Goal: Information Seeking & Learning: Learn about a topic

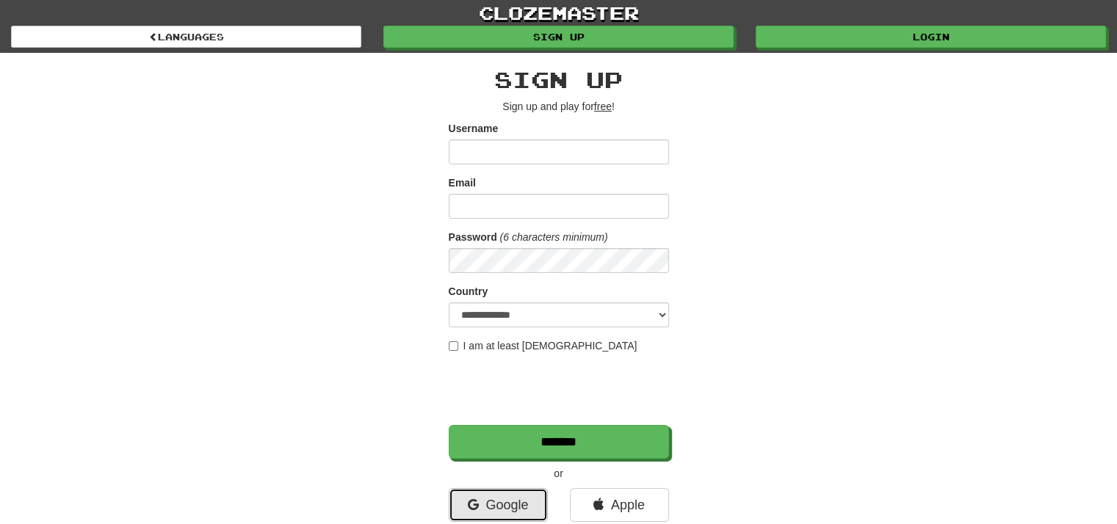
click at [516, 507] on link "Google" at bounding box center [498, 505] width 99 height 34
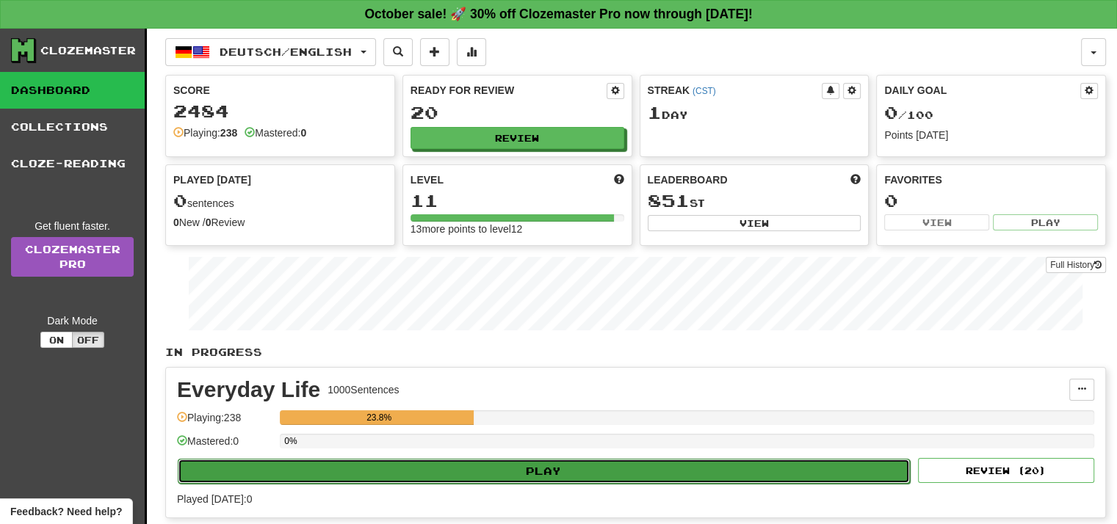
click at [611, 476] on button "Play" at bounding box center [544, 471] width 732 height 25
select select "**"
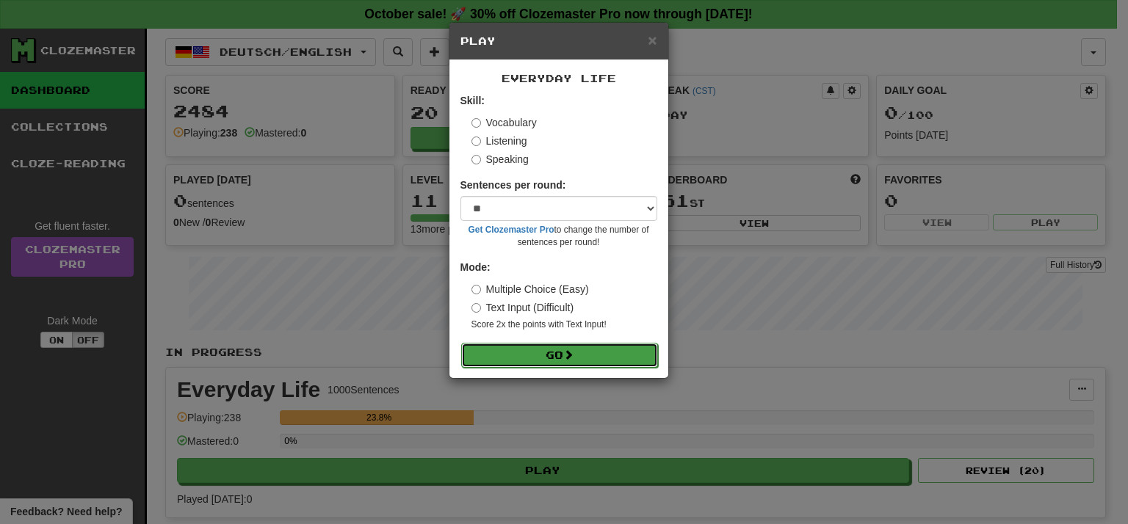
click at [551, 365] on button "Go" at bounding box center [559, 355] width 197 height 25
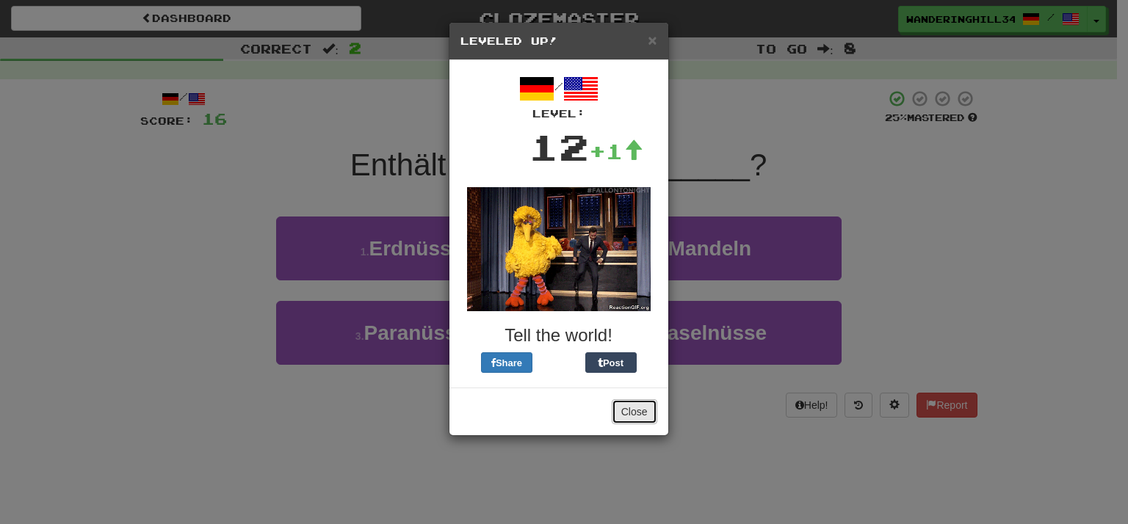
click at [634, 411] on button "Close" at bounding box center [635, 411] width 46 height 25
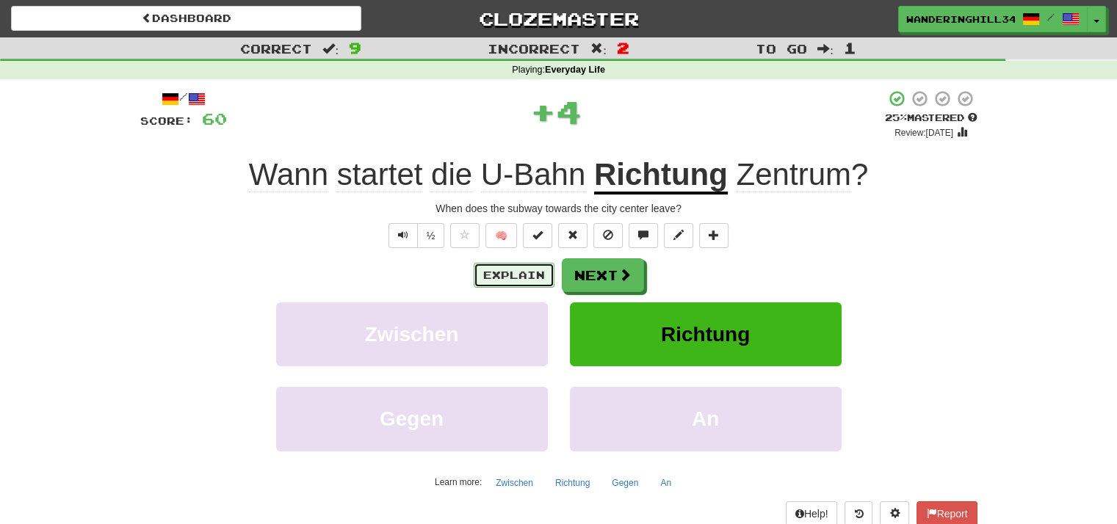
click at [501, 268] on button "Explain" at bounding box center [514, 275] width 81 height 25
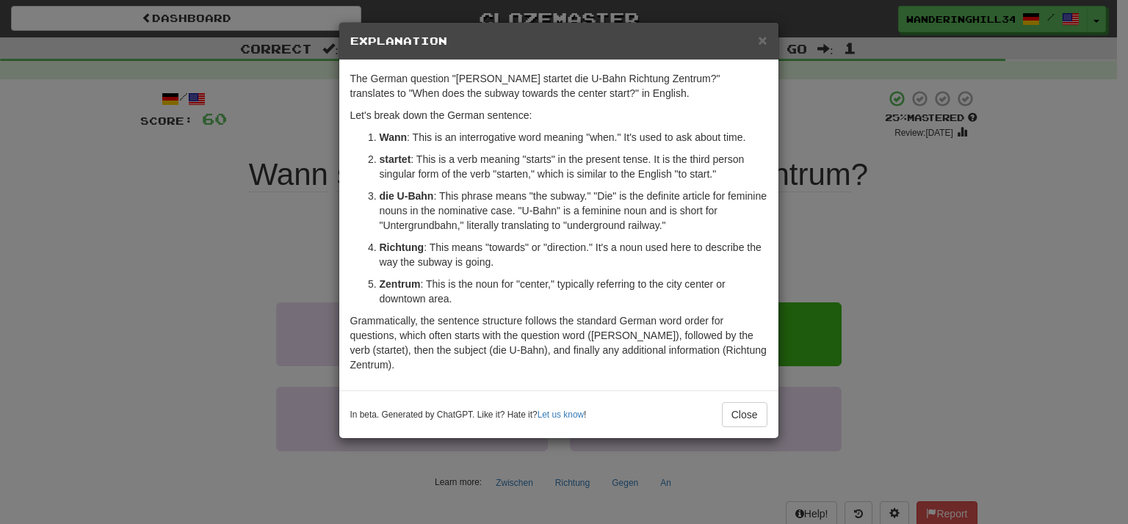
click at [902, 205] on div "× Explanation The German question "Wann startet die U-Bahn Richtung Zentrum?" t…" at bounding box center [564, 262] width 1128 height 524
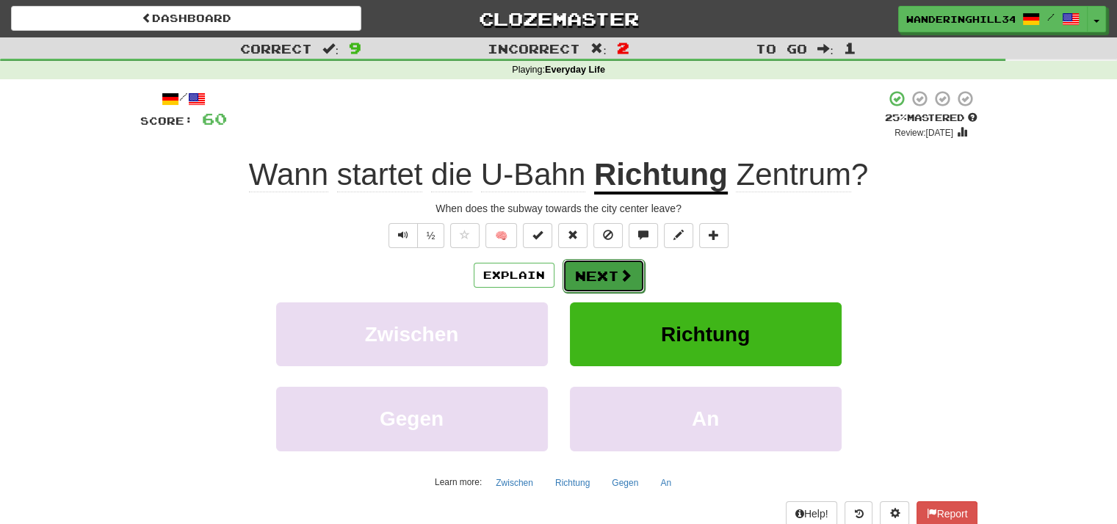
click at [628, 264] on button "Next" at bounding box center [603, 276] width 82 height 34
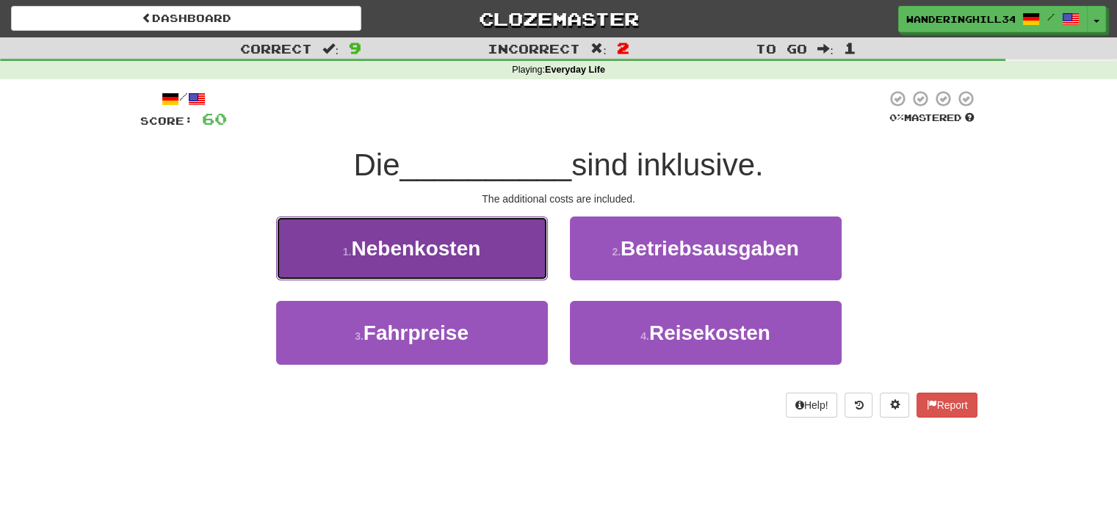
click at [478, 254] on span "Nebenkosten" at bounding box center [415, 248] width 129 height 23
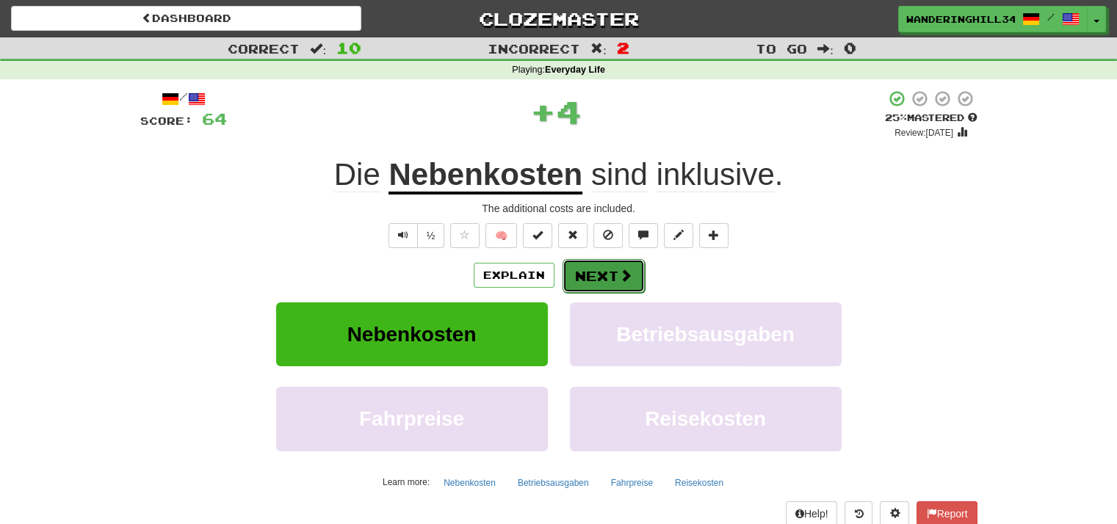
click at [591, 272] on button "Next" at bounding box center [603, 276] width 82 height 34
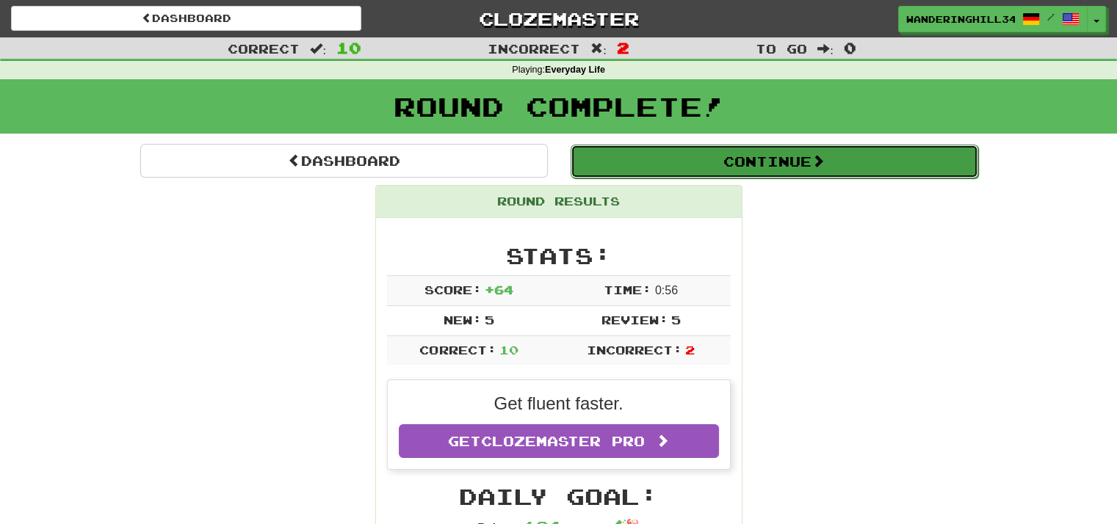
click at [704, 173] on button "Continue" at bounding box center [773, 162] width 407 height 34
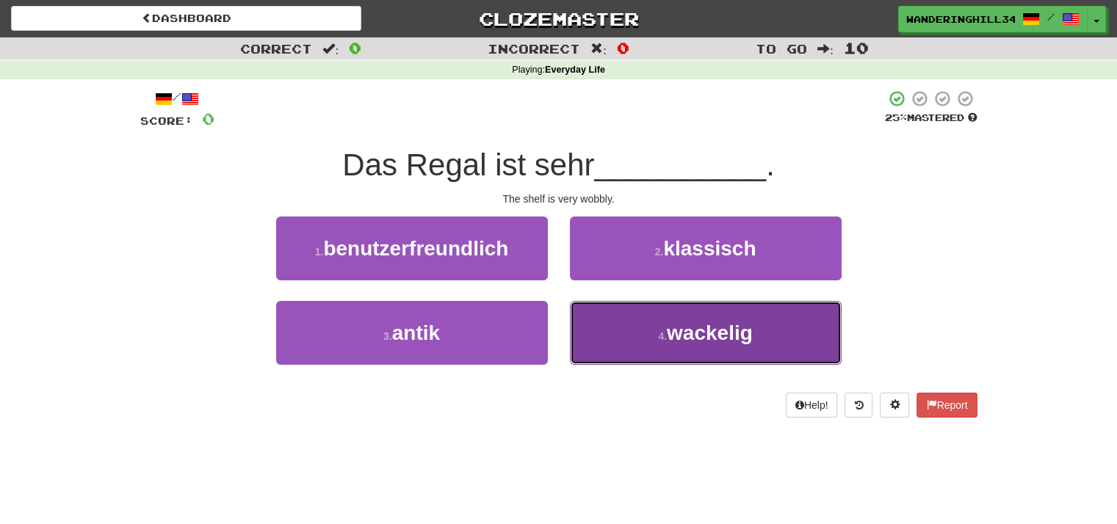
click at [618, 313] on button "4 . wackelig" at bounding box center [706, 333] width 272 height 64
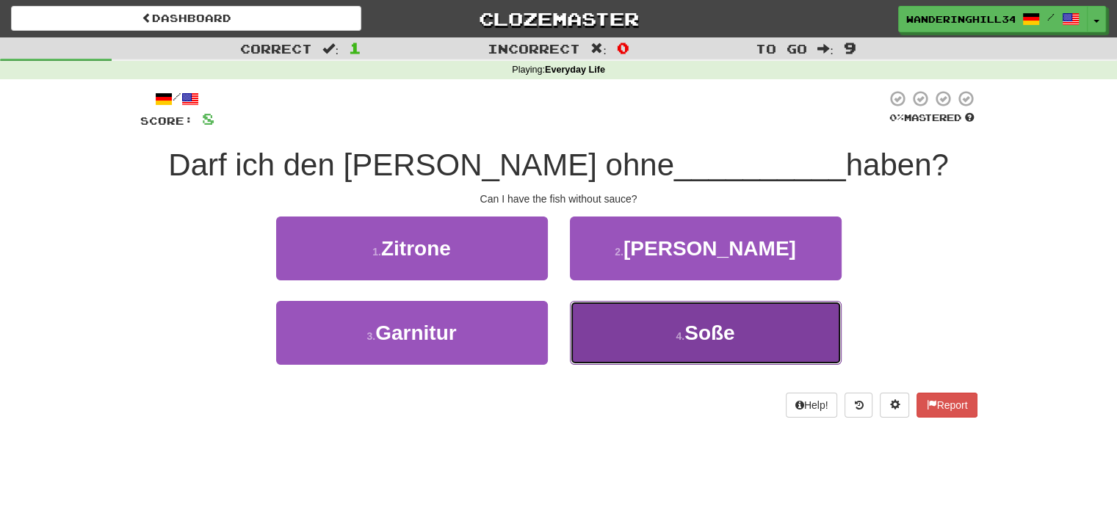
click at [614, 316] on button "4 . Soße" at bounding box center [706, 333] width 272 height 64
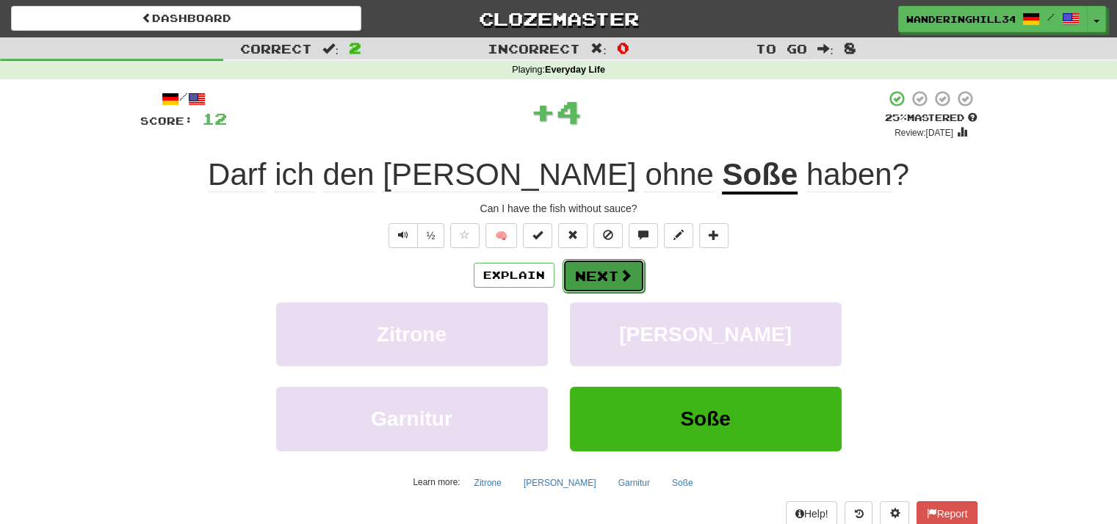
click at [567, 274] on button "Next" at bounding box center [603, 276] width 82 height 34
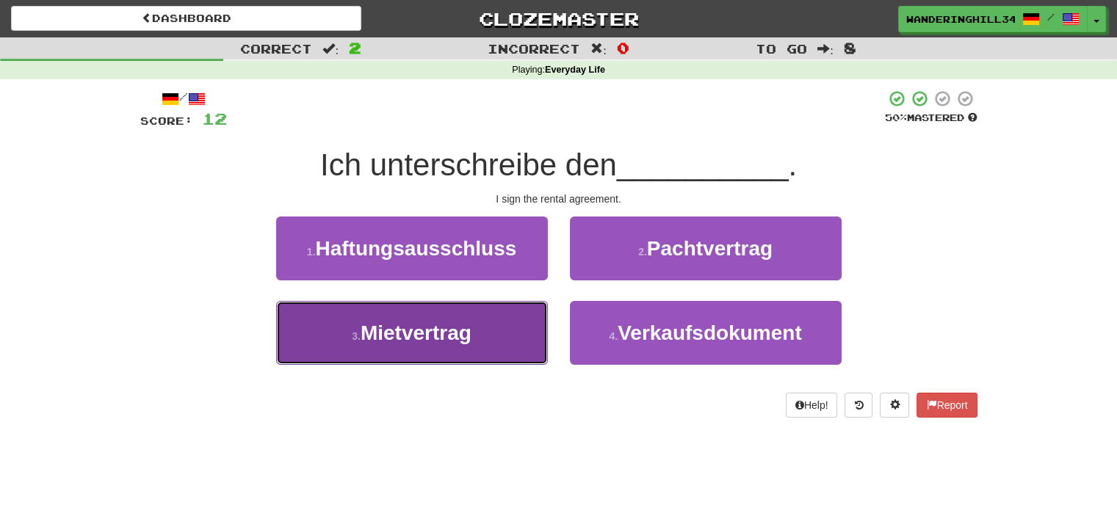
click at [474, 316] on button "3 . Mietvertrag" at bounding box center [412, 333] width 272 height 64
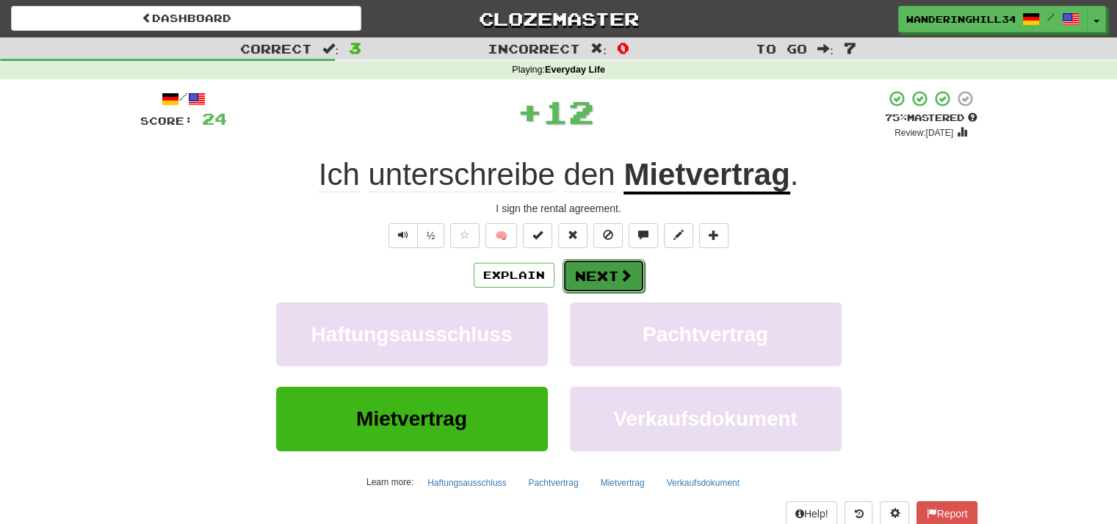
click at [601, 287] on button "Next" at bounding box center [603, 276] width 82 height 34
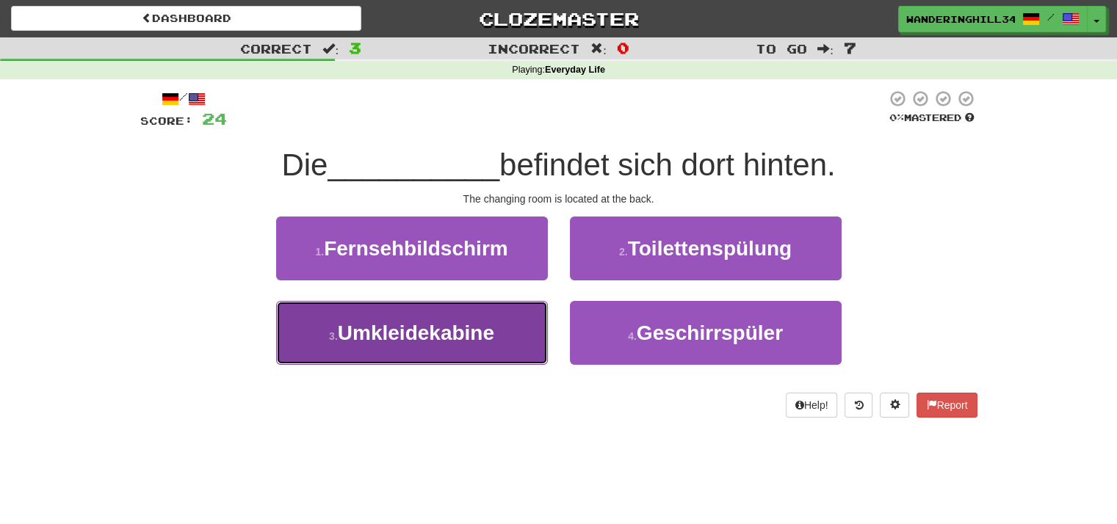
click at [481, 323] on span "Umkleidekabine" at bounding box center [416, 333] width 156 height 23
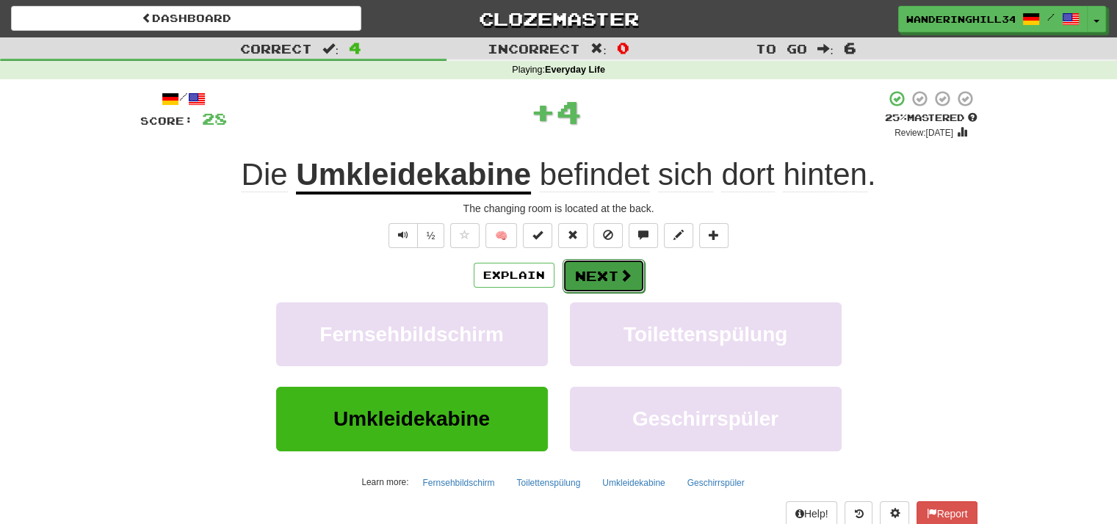
click at [605, 265] on button "Next" at bounding box center [603, 276] width 82 height 34
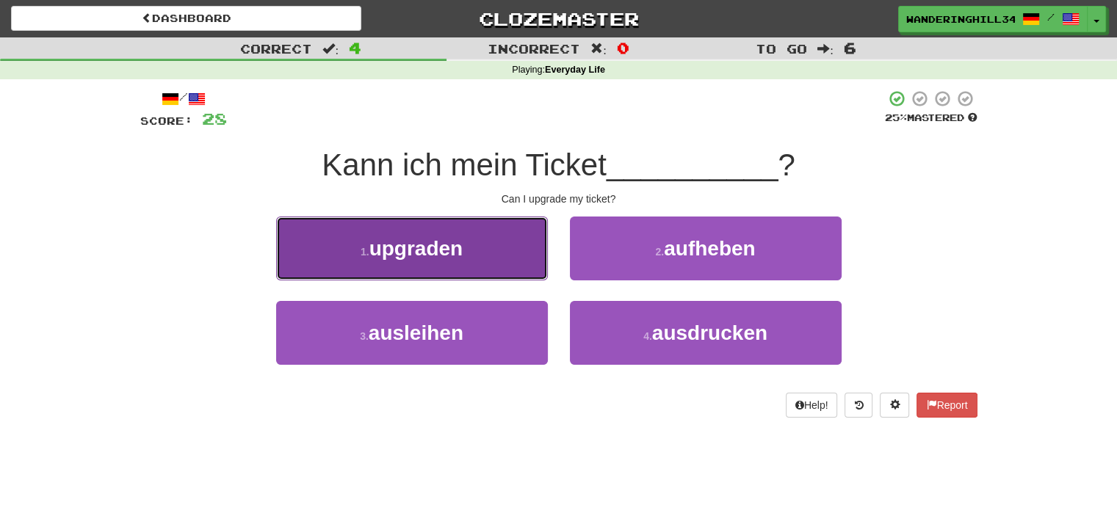
click at [432, 263] on button "1 . upgraden" at bounding box center [412, 249] width 272 height 64
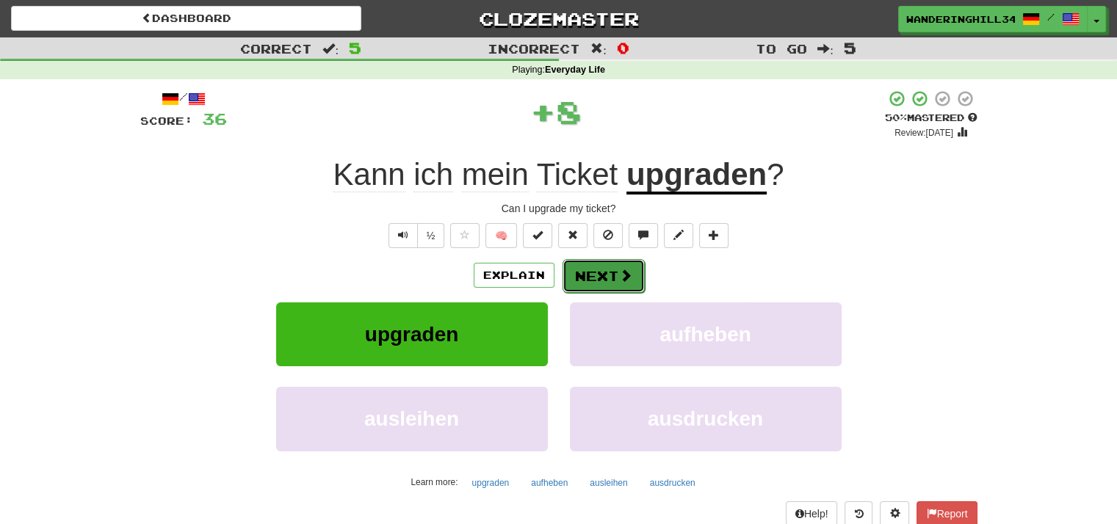
click at [584, 268] on button "Next" at bounding box center [603, 276] width 82 height 34
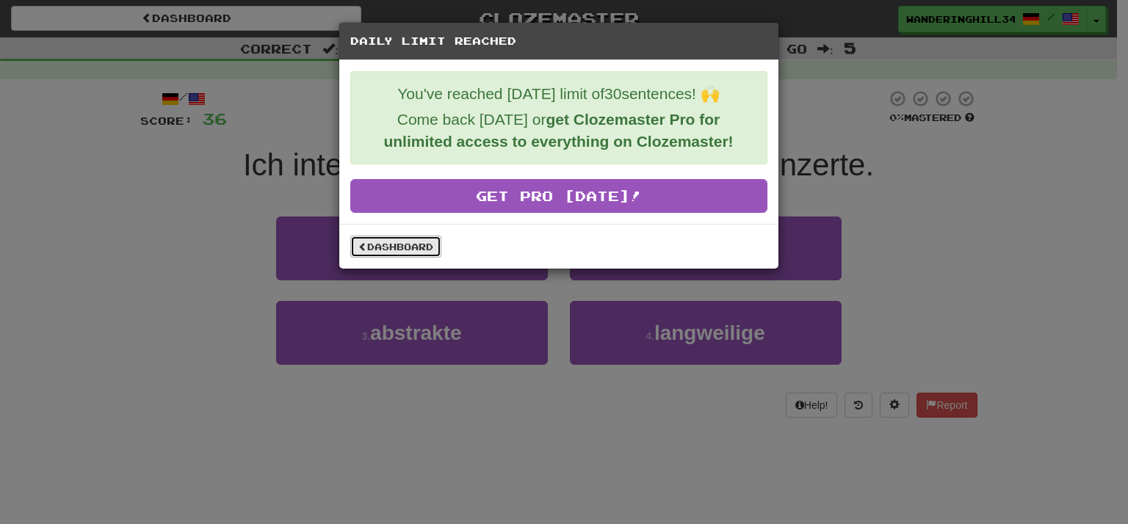
click at [422, 245] on link "Dashboard" at bounding box center [395, 247] width 91 height 22
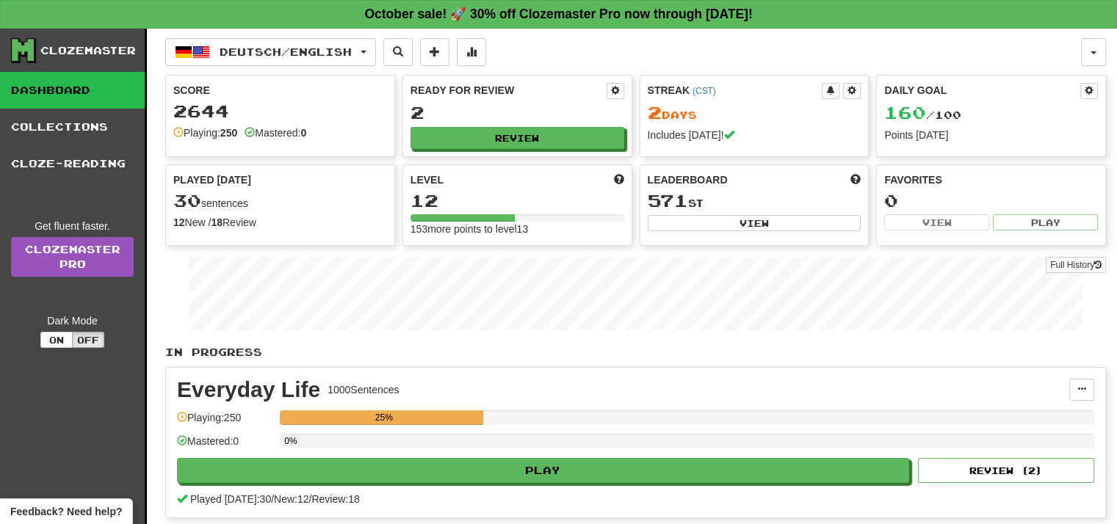
click at [446, 415] on div "25%" at bounding box center [383, 417] width 199 height 15
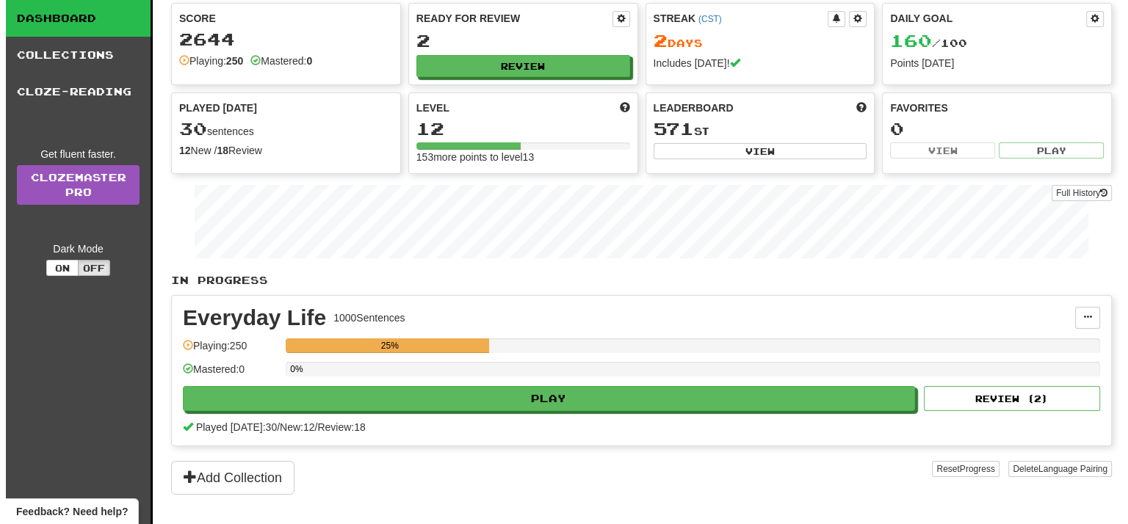
scroll to position [73, 0]
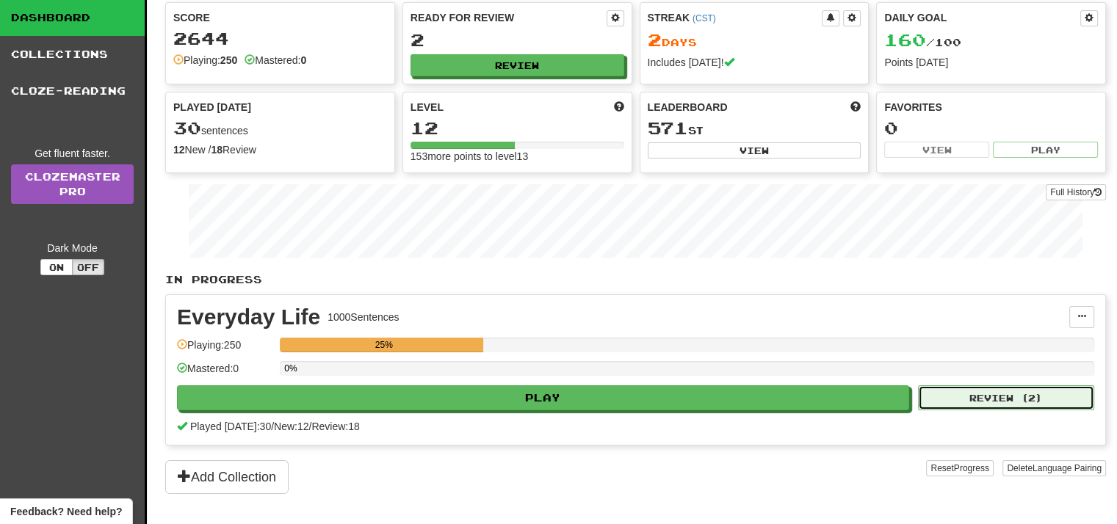
click at [1031, 391] on button "Review ( 2 )" at bounding box center [1006, 397] width 176 height 25
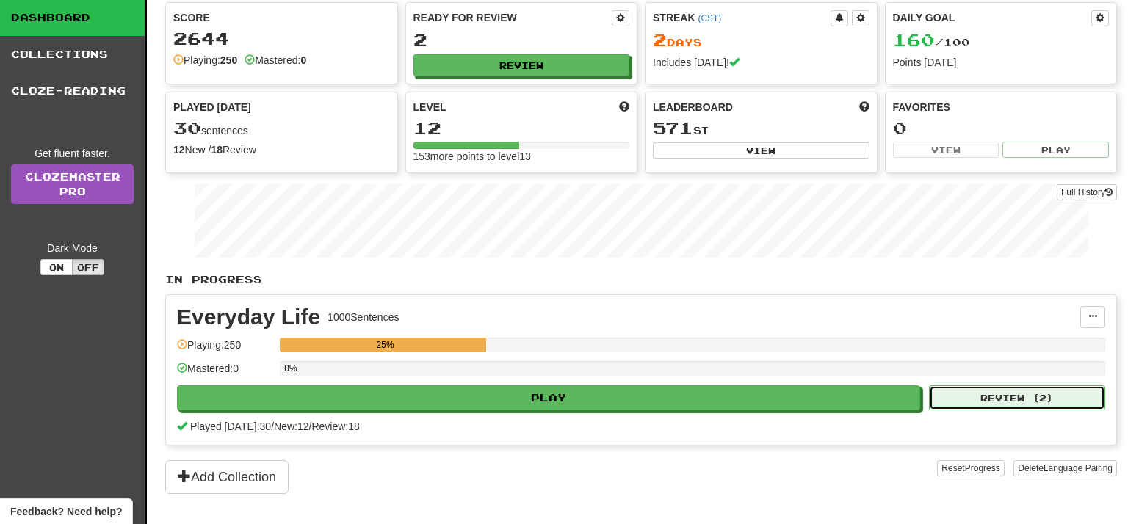
select select "**"
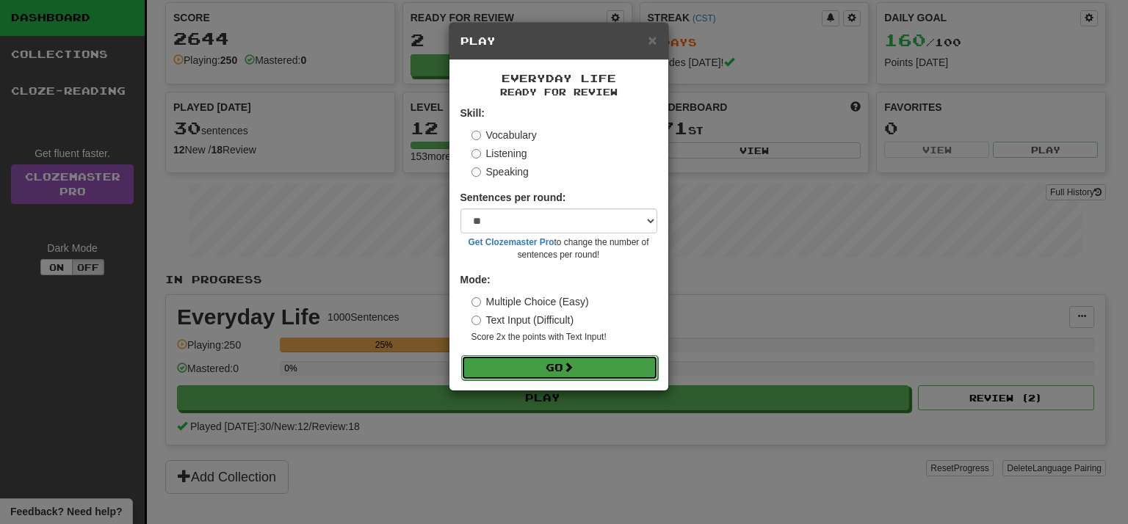
click at [512, 375] on button "Go" at bounding box center [559, 367] width 197 height 25
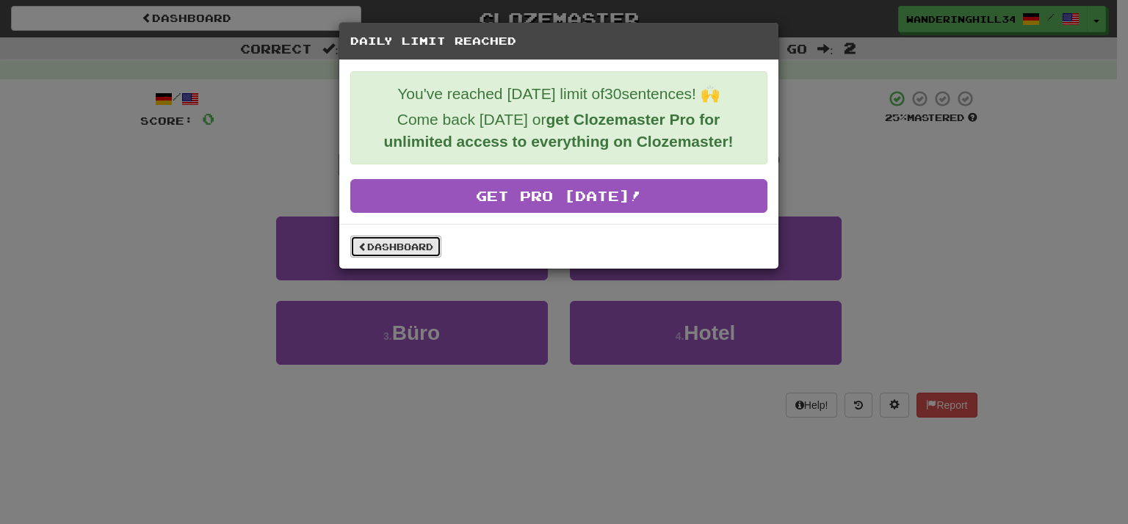
click at [415, 238] on link "Dashboard" at bounding box center [395, 247] width 91 height 22
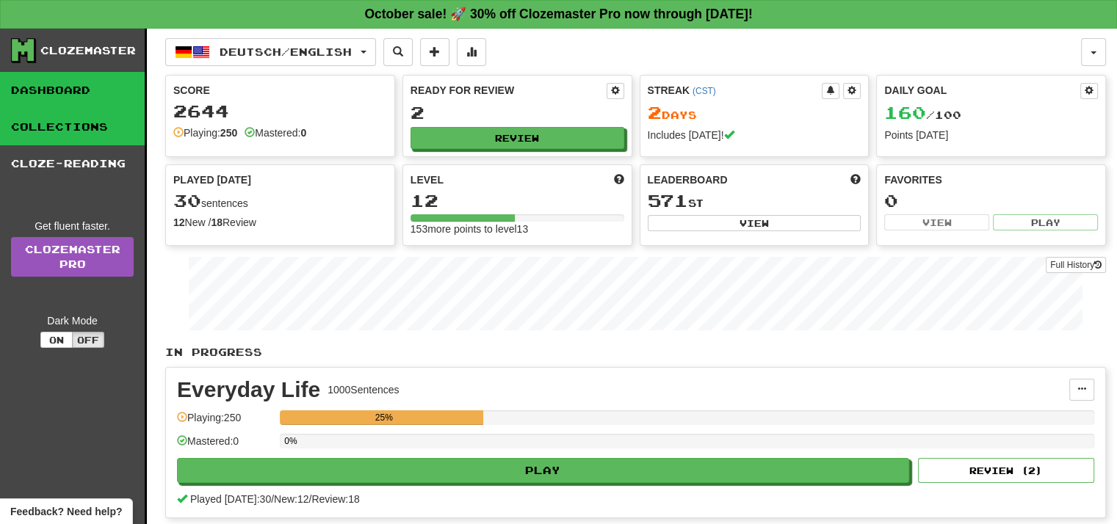
click at [80, 123] on link "Collections" at bounding box center [72, 127] width 145 height 37
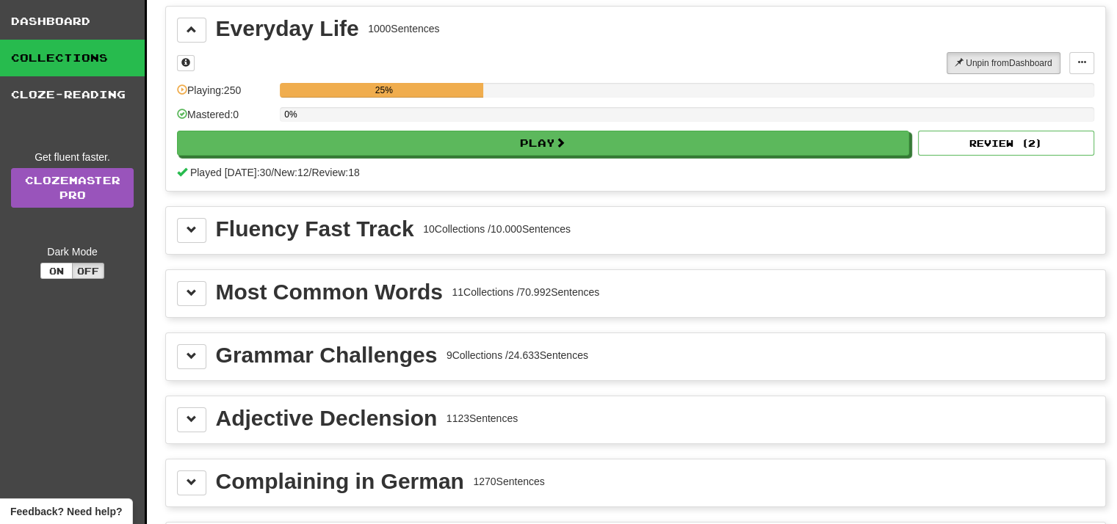
scroll to position [70, 0]
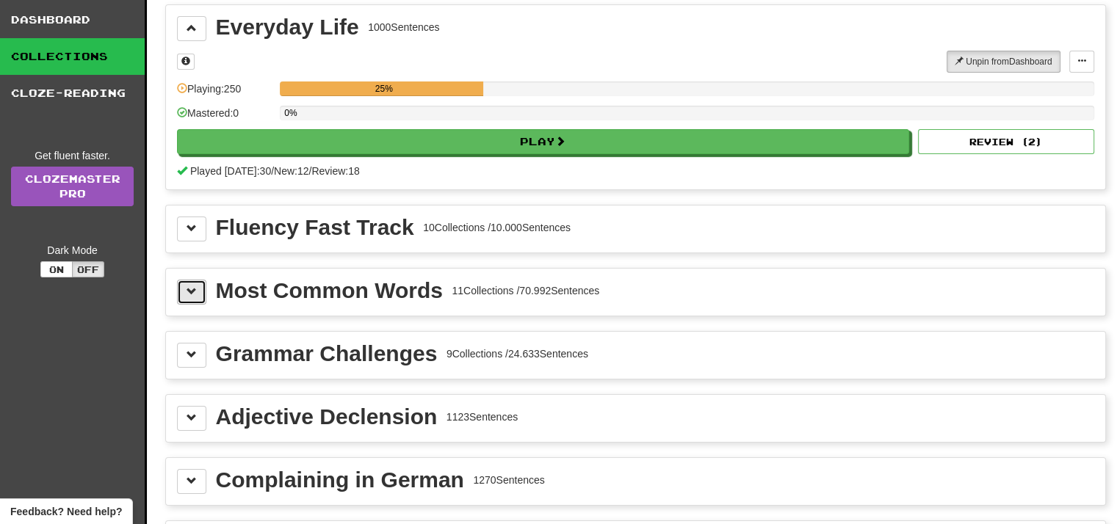
click at [197, 286] on button at bounding box center [191, 292] width 29 height 25
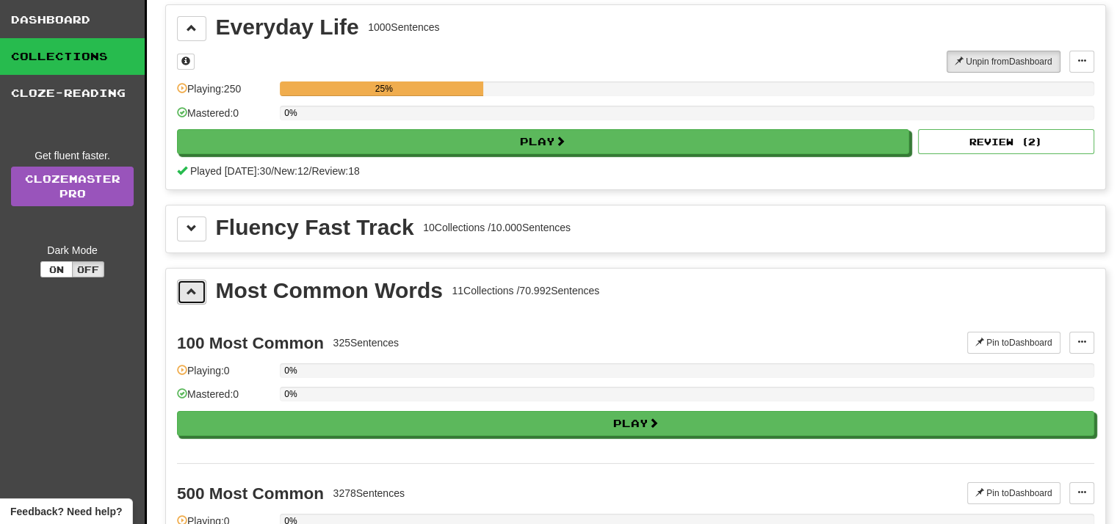
click at [197, 286] on button at bounding box center [191, 292] width 29 height 25
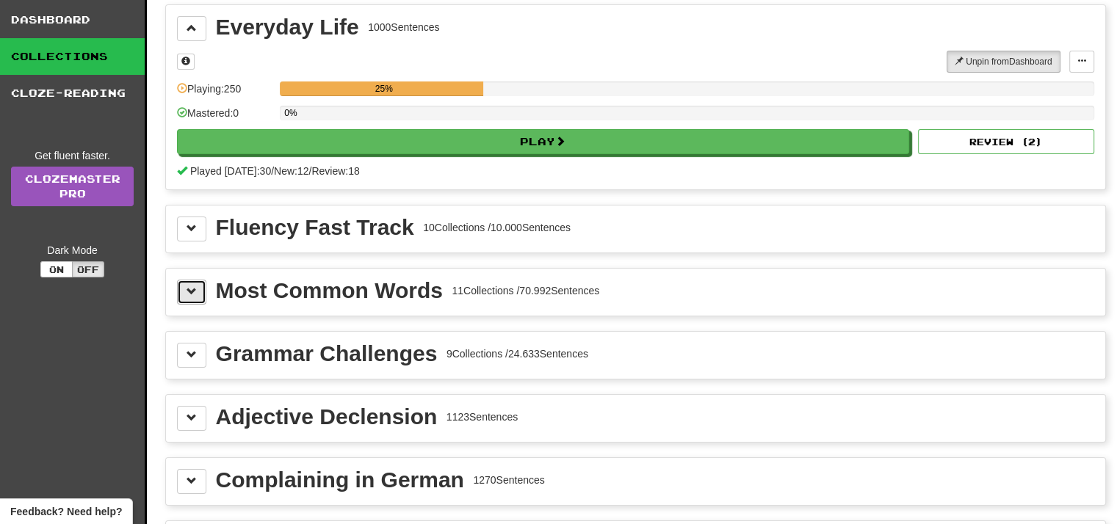
click at [197, 286] on button at bounding box center [191, 292] width 29 height 25
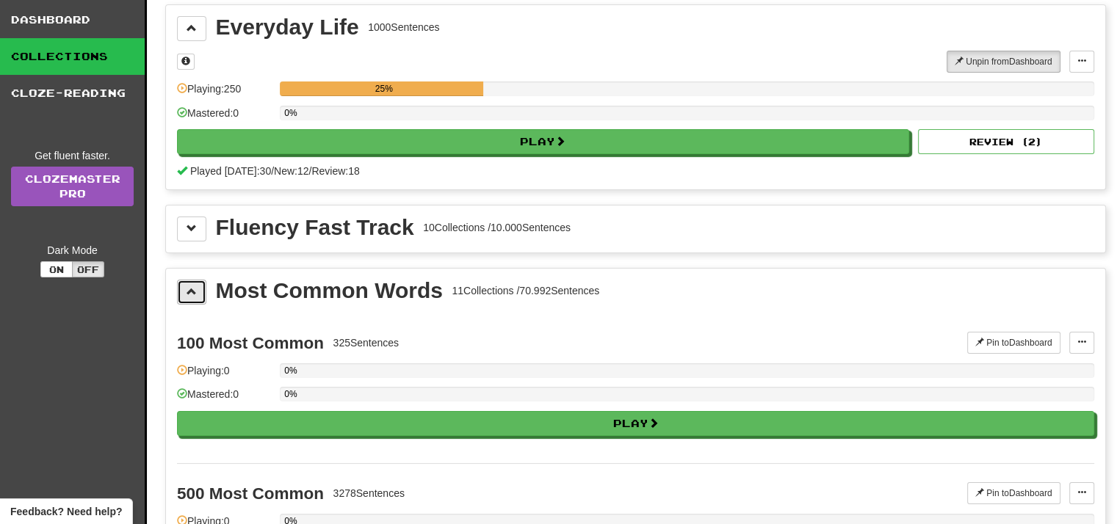
click at [197, 286] on button at bounding box center [191, 292] width 29 height 25
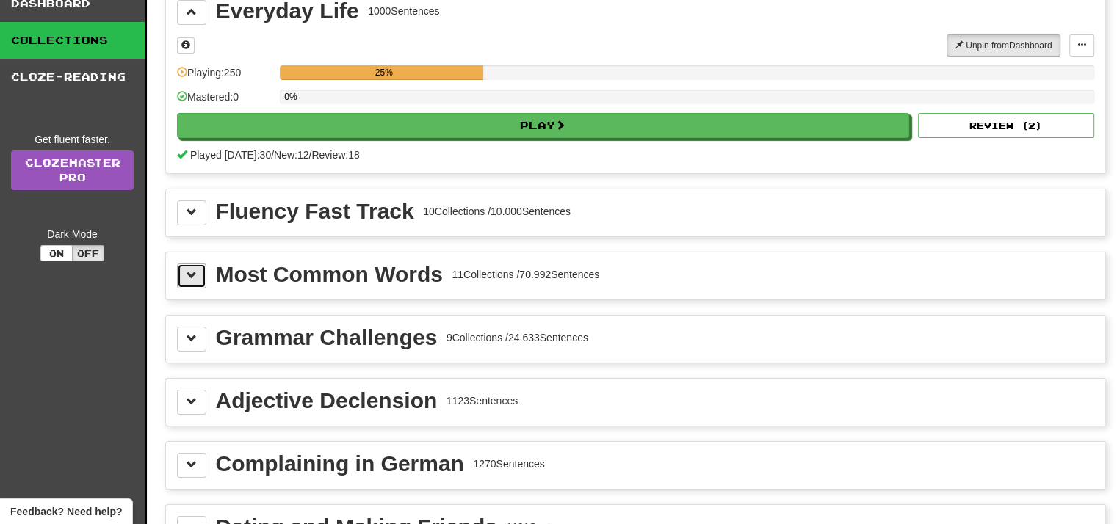
scroll to position [109, 0]
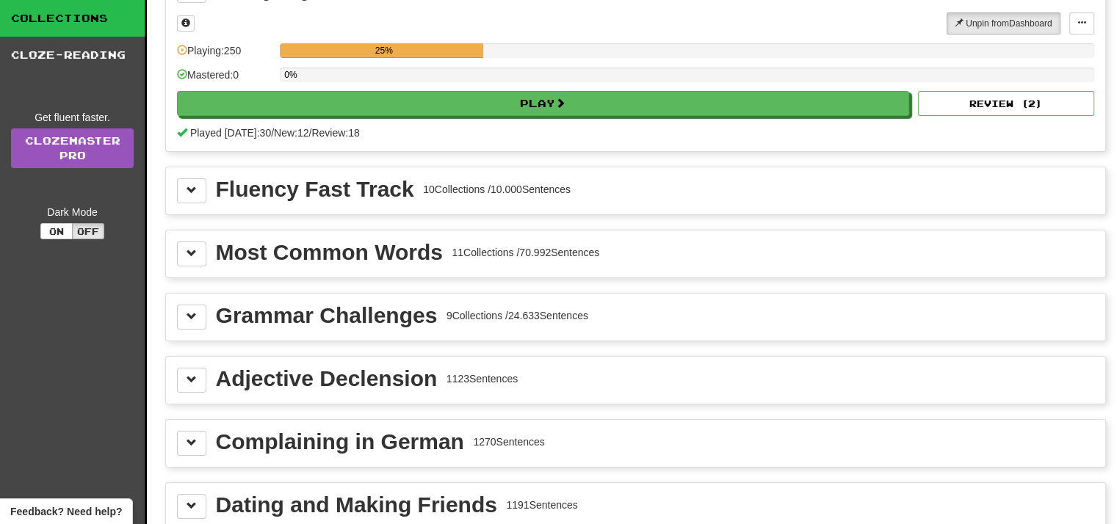
click at [55, 22] on link "Collections" at bounding box center [72, 18] width 145 height 37
click at [45, 58] on link "Cloze-Reading" at bounding box center [72, 55] width 145 height 37
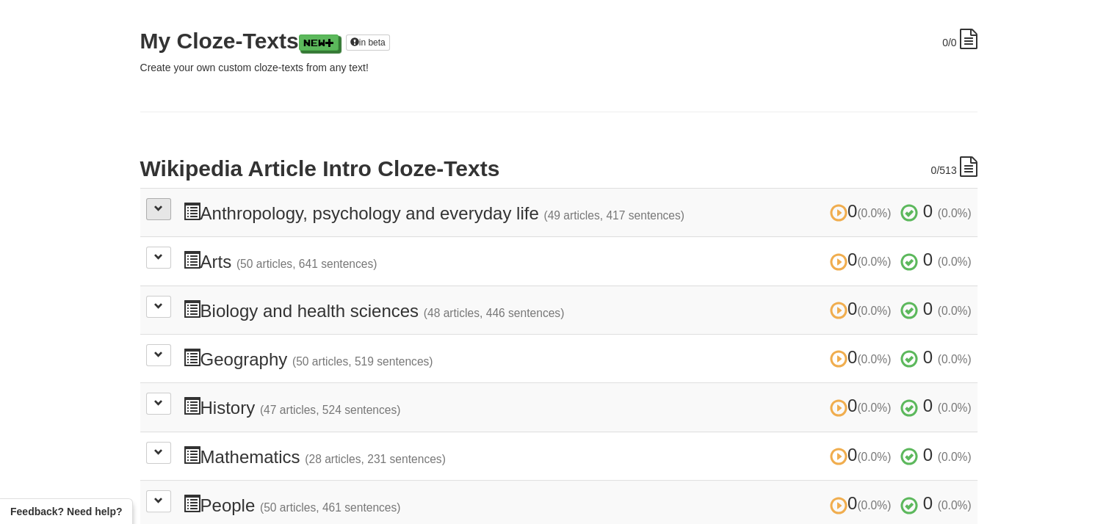
scroll to position [206, 0]
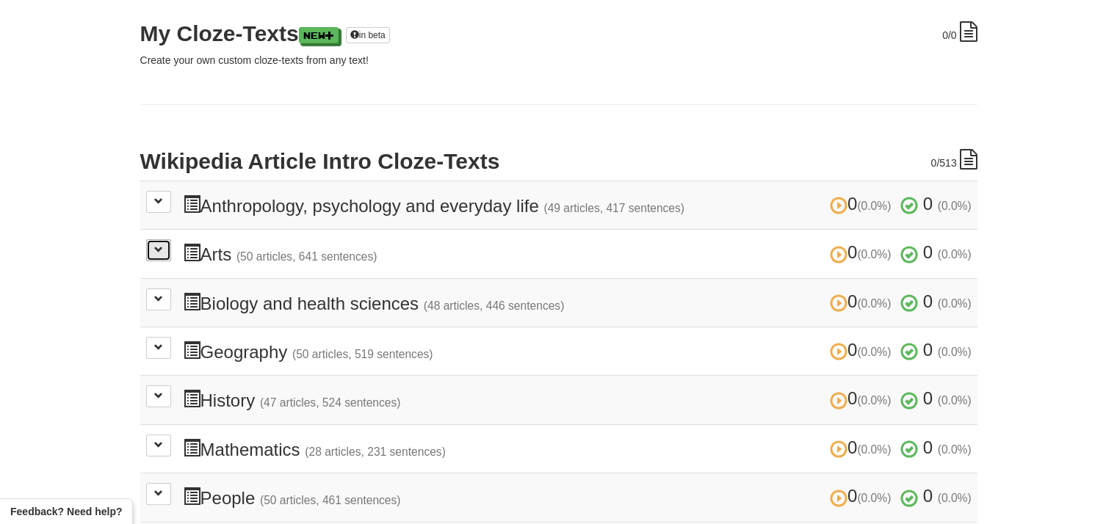
click at [159, 249] on span at bounding box center [158, 249] width 9 height 9
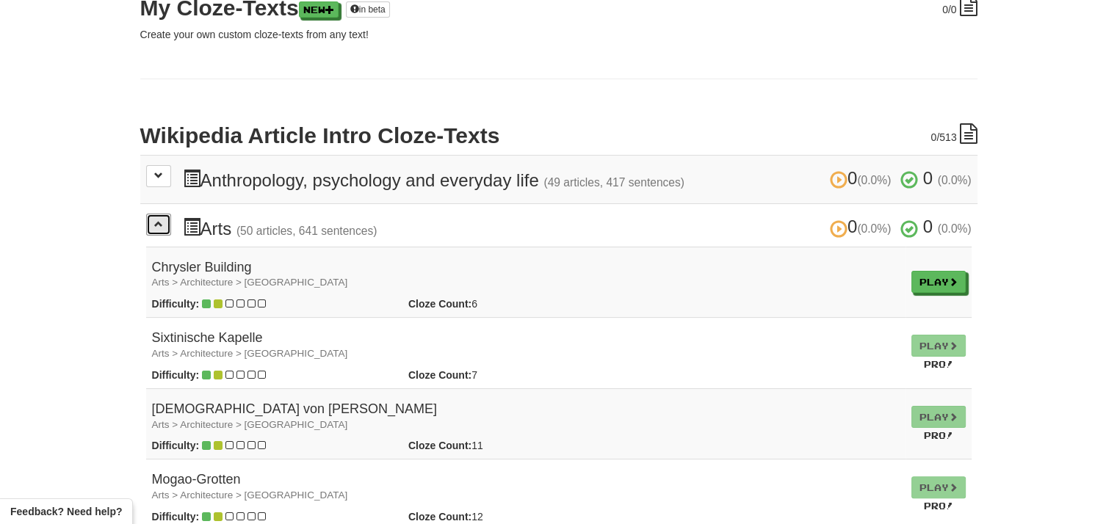
scroll to position [234, 0]
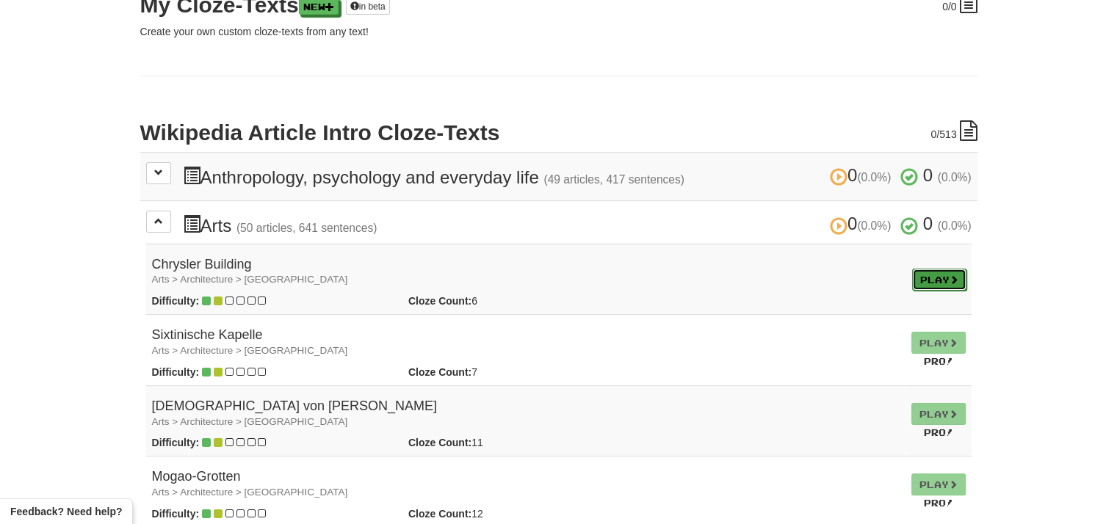
click at [940, 269] on link "Play" at bounding box center [939, 280] width 54 height 22
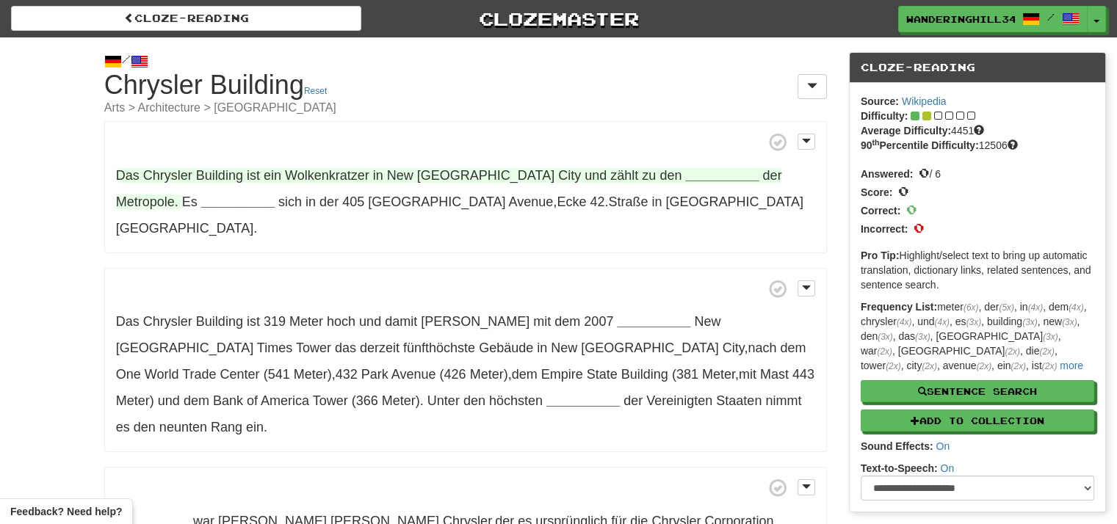
click at [610, 175] on span "zählt" at bounding box center [624, 175] width 28 height 15
drag, startPoint x: 490, startPoint y: 170, endPoint x: 543, endPoint y: 172, distance: 52.9
click at [543, 172] on span "Das [GEOGRAPHIC_DATA] ist ein Wolkenkratzer in [GEOGRAPHIC_DATA] und zählt zu d…" at bounding box center [401, 175] width 570 height 15
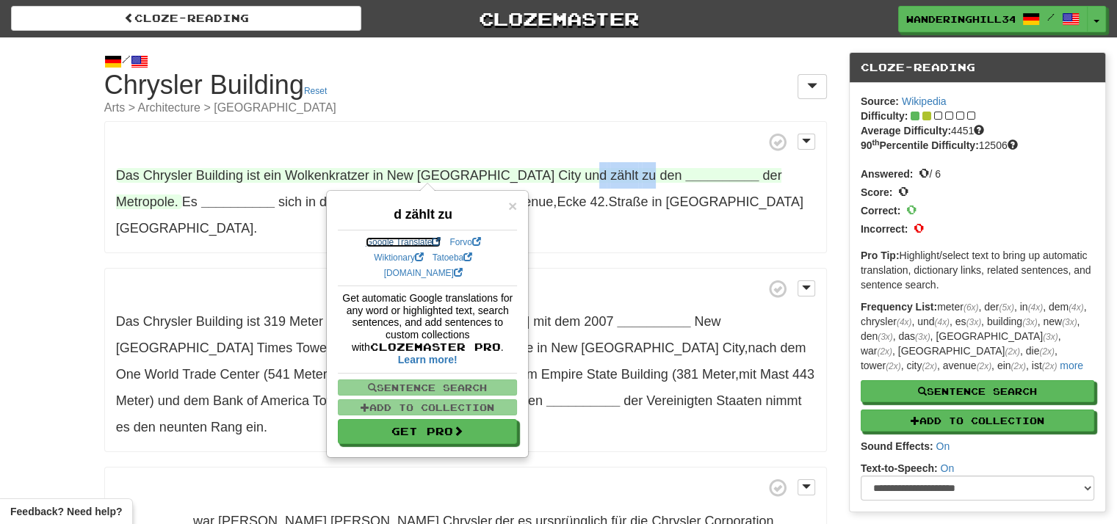
click at [417, 241] on link "Google Translate" at bounding box center [404, 242] width 76 height 10
click at [407, 184] on div at bounding box center [407, 184] width 0 height 0
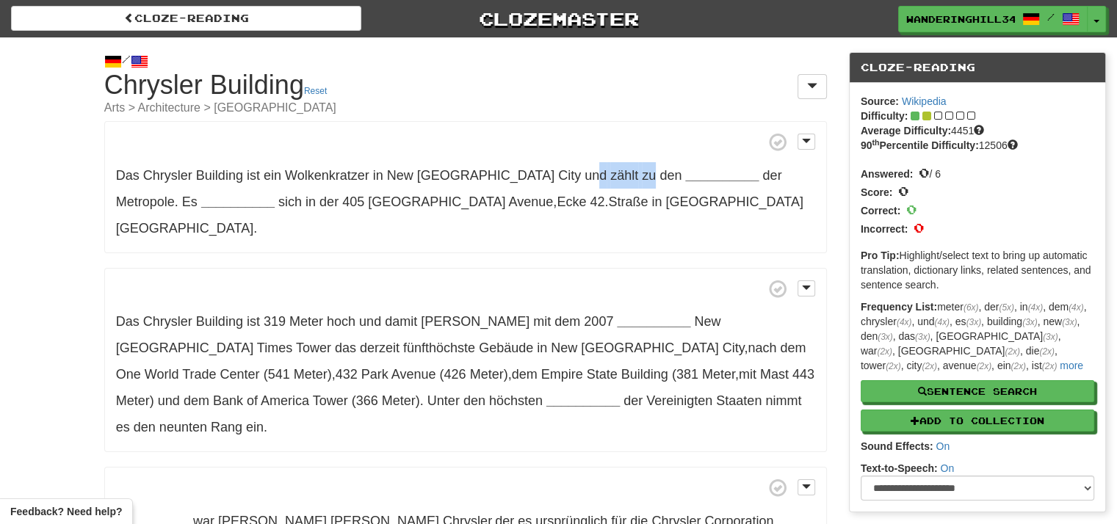
click at [492, 162] on p "Das [GEOGRAPHIC_DATA] ist ein Wolkenkratzer in [GEOGRAPHIC_DATA] und zählt zu d…" at bounding box center [465, 187] width 722 height 132
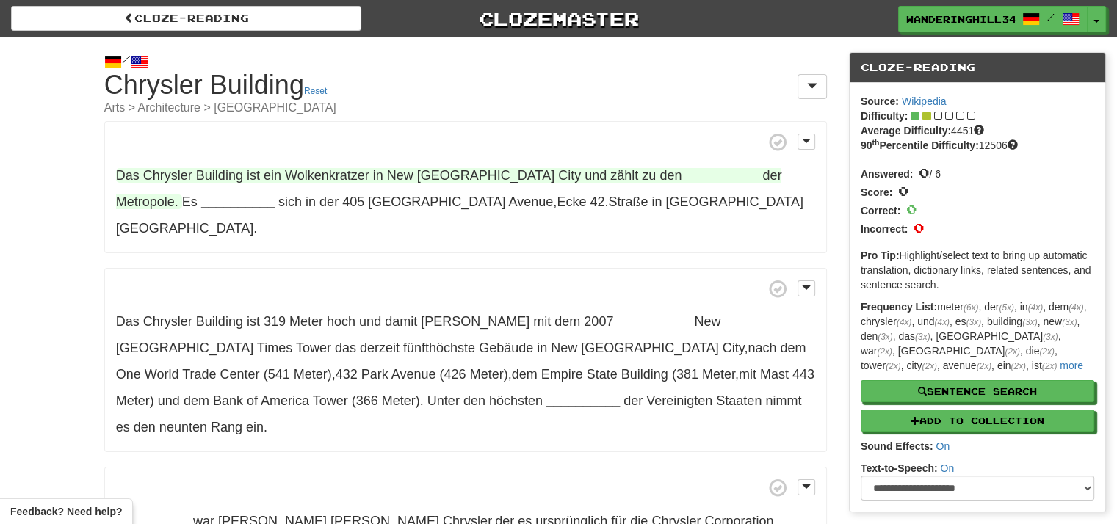
click at [685, 173] on strong "__________" at bounding box center [721, 175] width 73 height 15
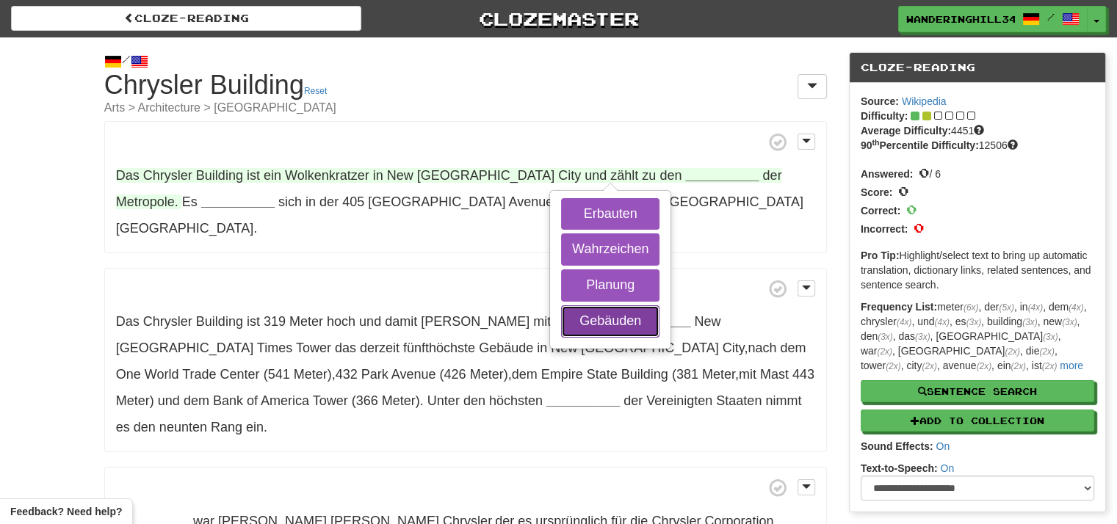
click at [587, 313] on button "Gebäuden" at bounding box center [610, 321] width 98 height 32
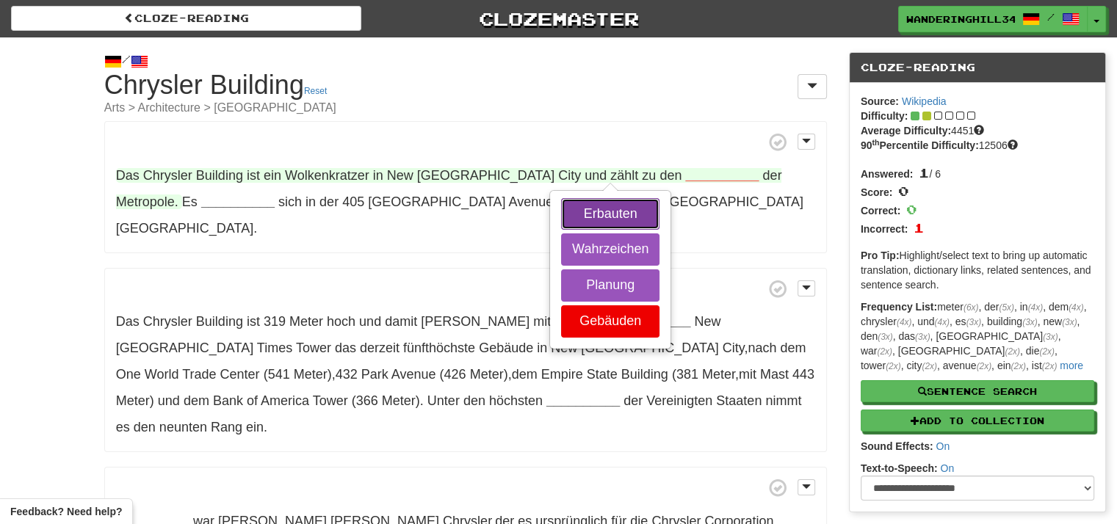
click at [593, 214] on button "Erbauten" at bounding box center [610, 214] width 98 height 32
click at [576, 275] on button "Planung" at bounding box center [610, 285] width 98 height 32
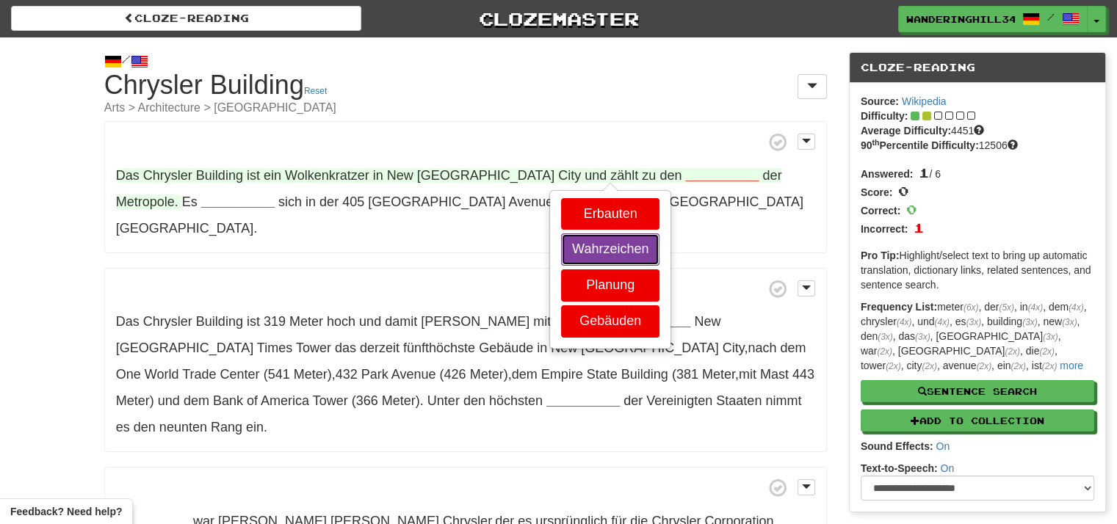
click at [580, 255] on button "Wahrzeichen" at bounding box center [610, 249] width 98 height 32
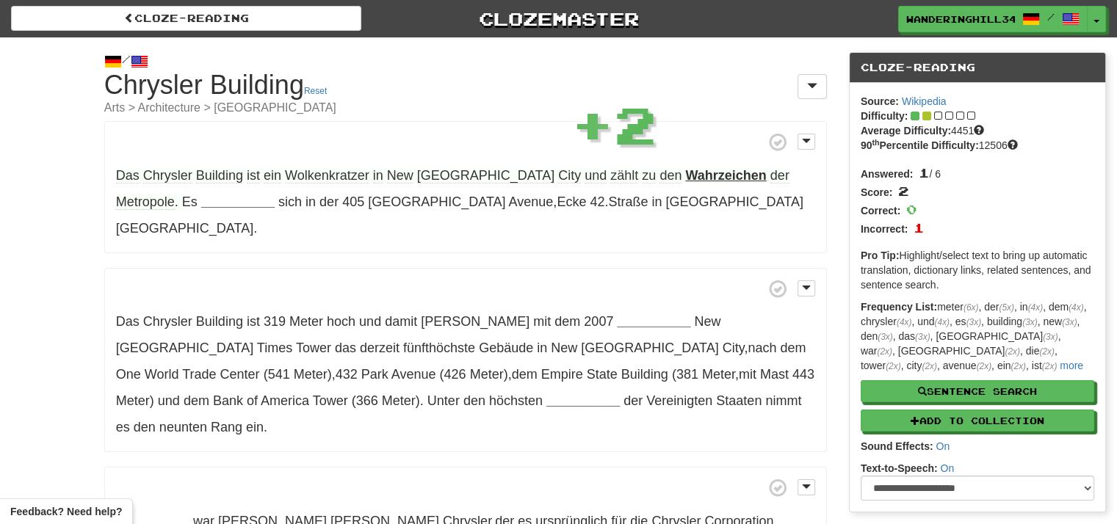
click at [685, 171] on strong "Wahrzeichen" at bounding box center [725, 175] width 81 height 15
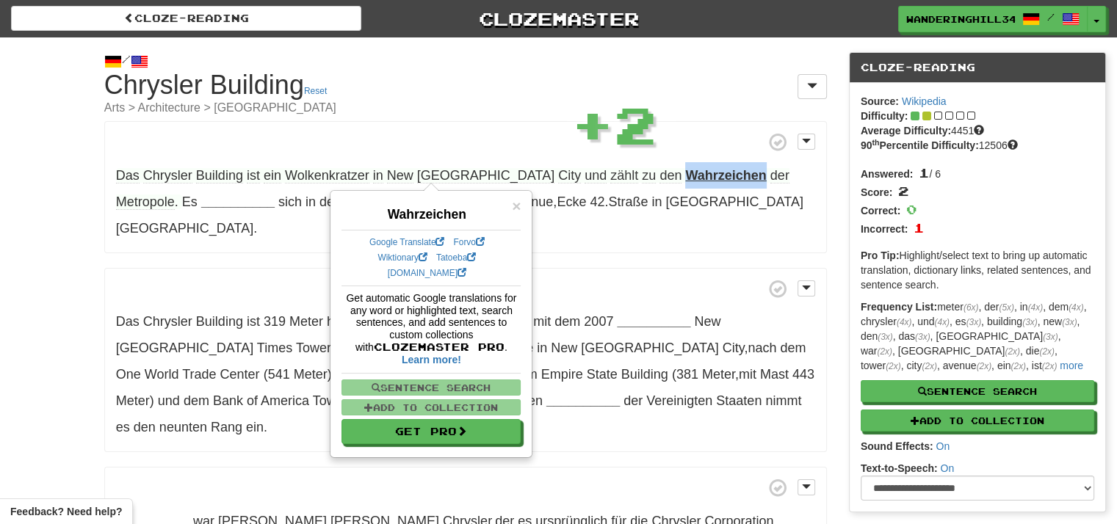
click at [685, 171] on strong "Wahrzeichen" at bounding box center [725, 175] width 81 height 15
click at [583, 148] on div at bounding box center [583, 148] width 0 height 0
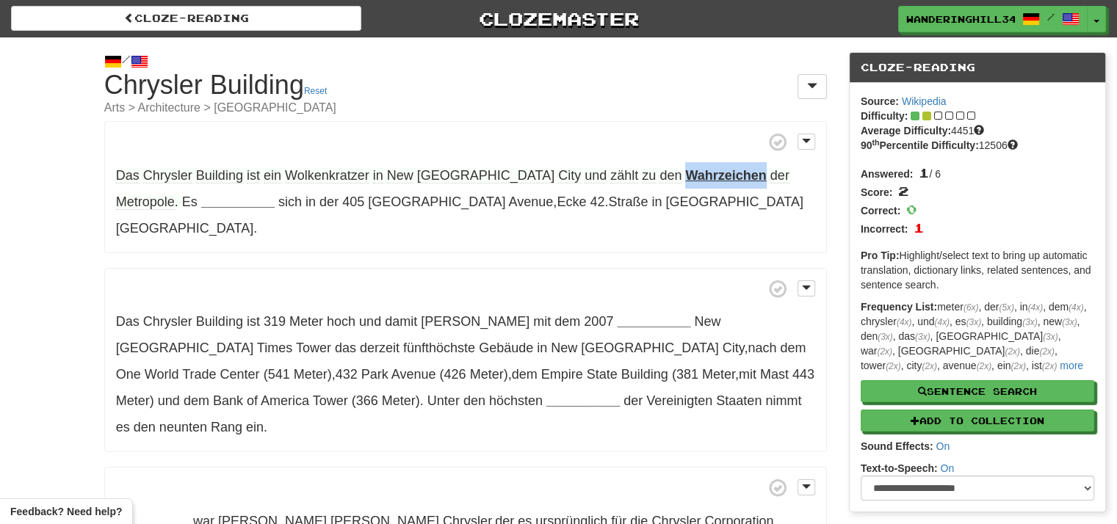
click at [595, 162] on p "Das [GEOGRAPHIC_DATA] ist ein Wolkenkratzer in [GEOGRAPHIC_DATA] und zählt zu d…" at bounding box center [465, 187] width 722 height 132
click at [148, 212] on p "Das [GEOGRAPHIC_DATA] ist ein Wolkenkratzer in [GEOGRAPHIC_DATA] und zählt zu d…" at bounding box center [465, 187] width 722 height 132
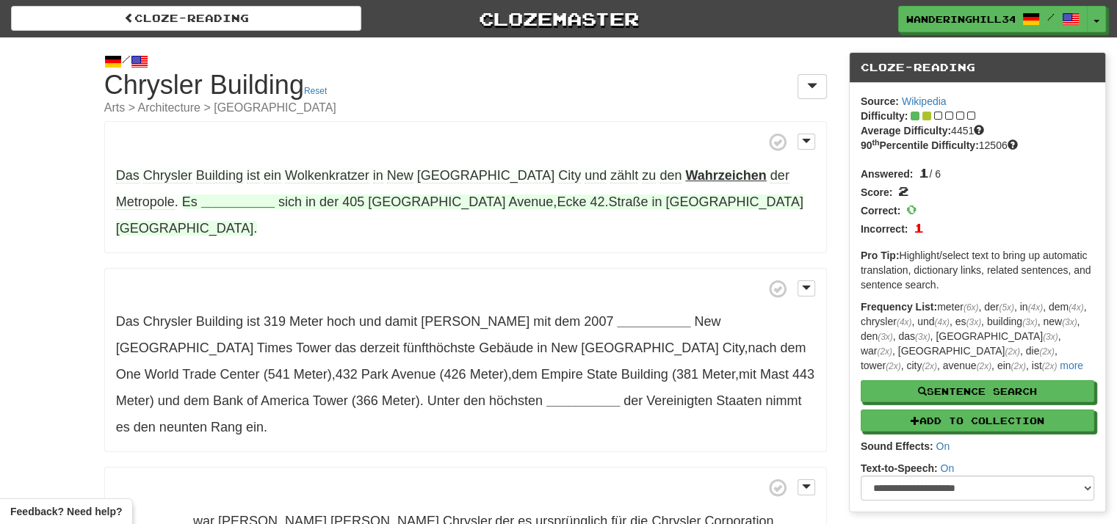
click at [201, 208] on strong "__________" at bounding box center [237, 202] width 73 height 15
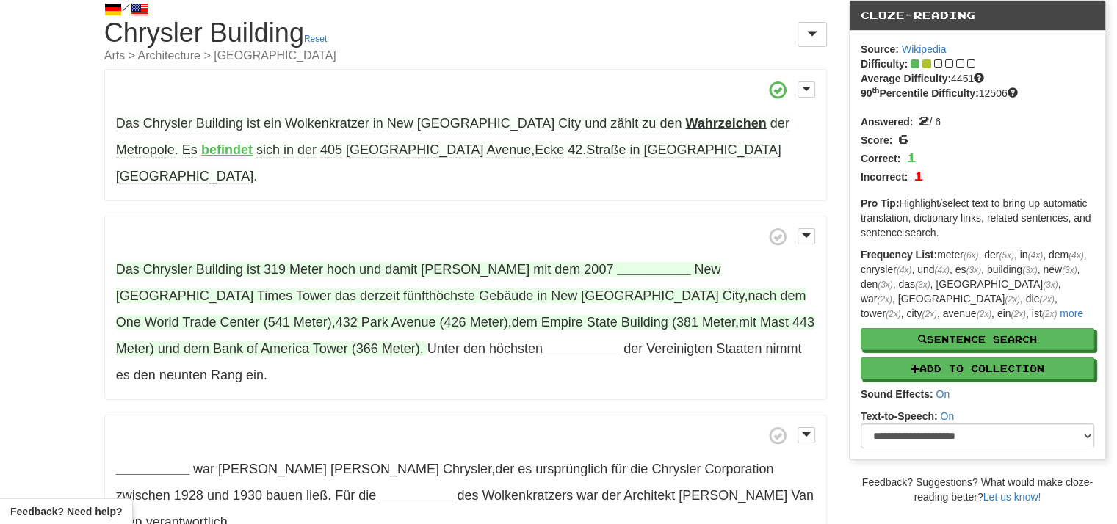
scroll to position [61, 0]
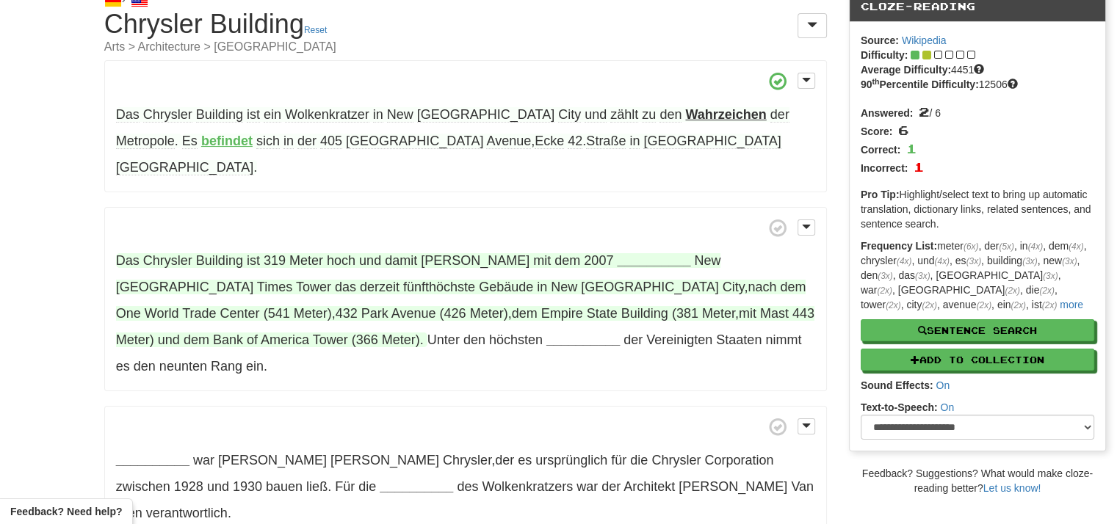
click at [440, 253] on span "[PERSON_NAME]" at bounding box center [475, 260] width 109 height 15
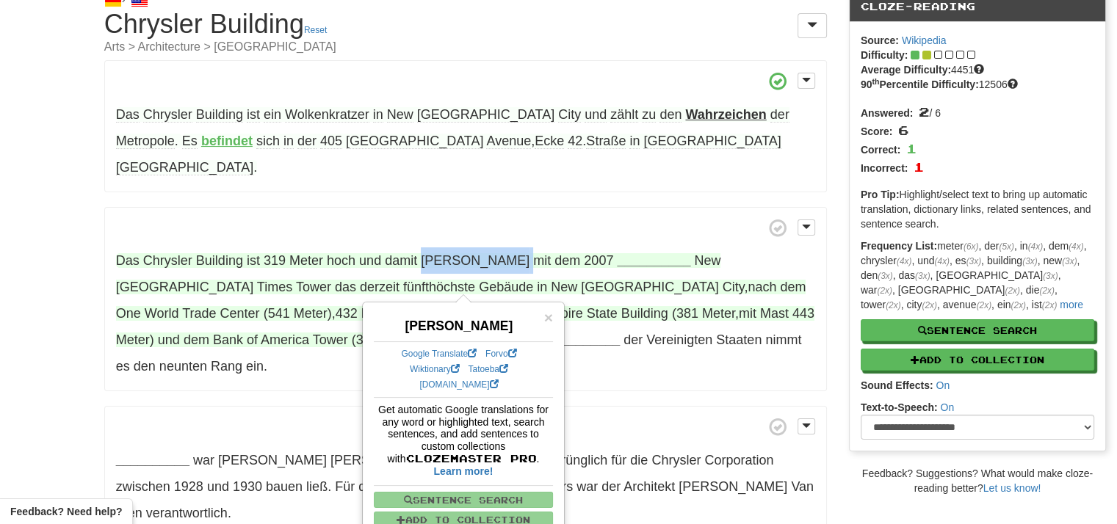
click at [430, 242] on div at bounding box center [430, 242] width 0 height 0
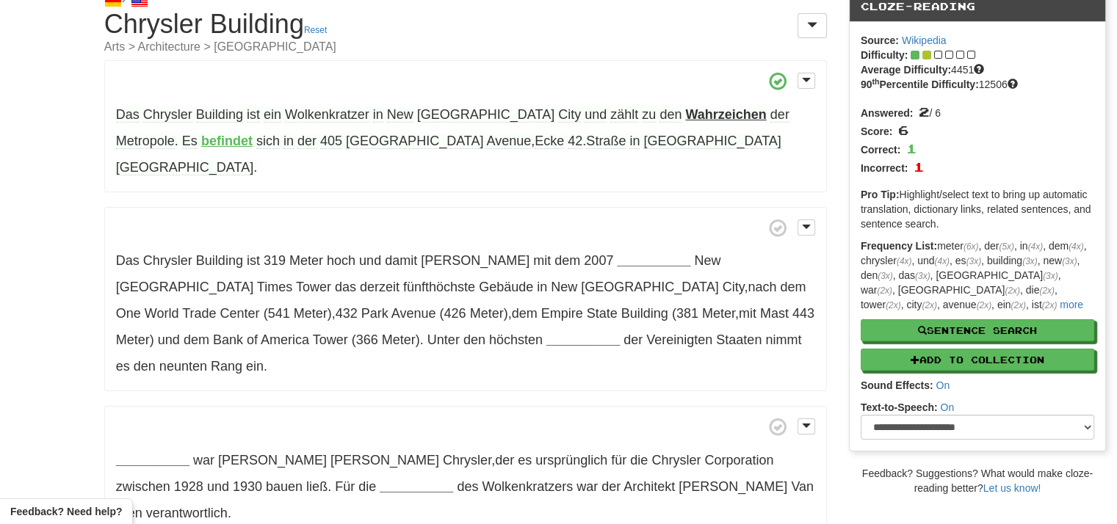
click at [586, 223] on p "Das Chrysler Building ist 319 Meter [PERSON_NAME] und damit [PERSON_NAME] mit d…" at bounding box center [465, 299] width 722 height 185
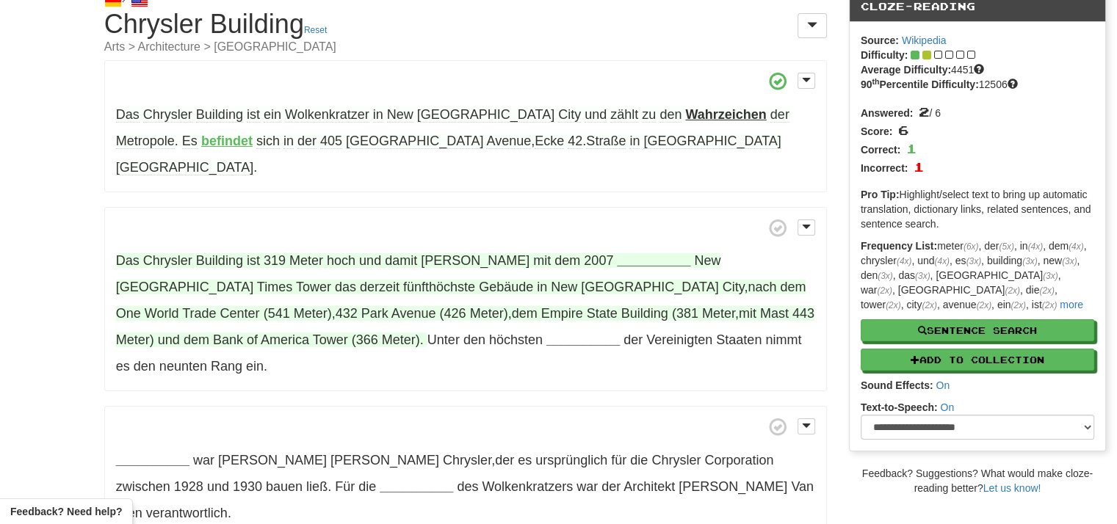
click at [617, 253] on strong "__________" at bounding box center [653, 260] width 73 height 15
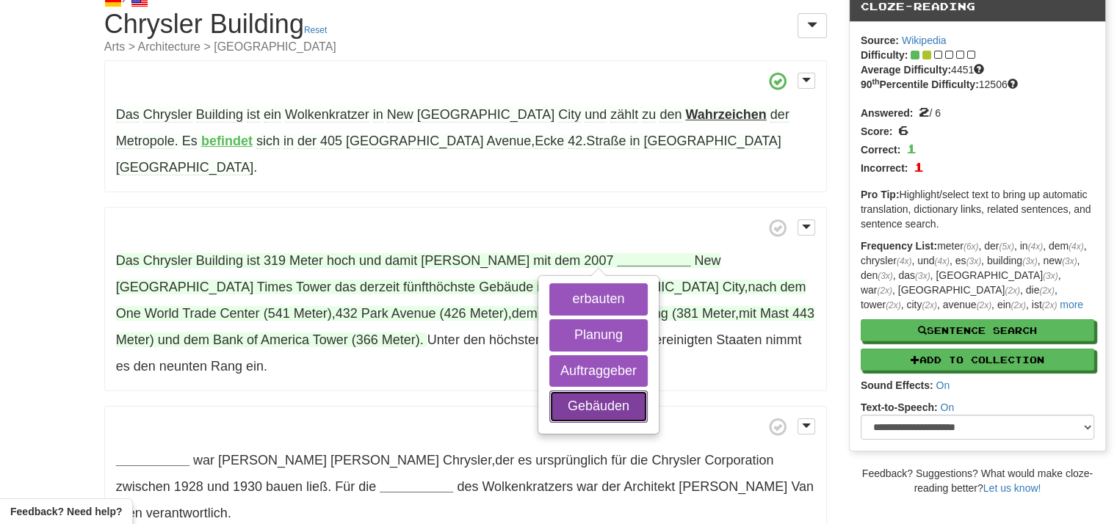
click at [569, 391] on button "Gebäuden" at bounding box center [598, 407] width 98 height 32
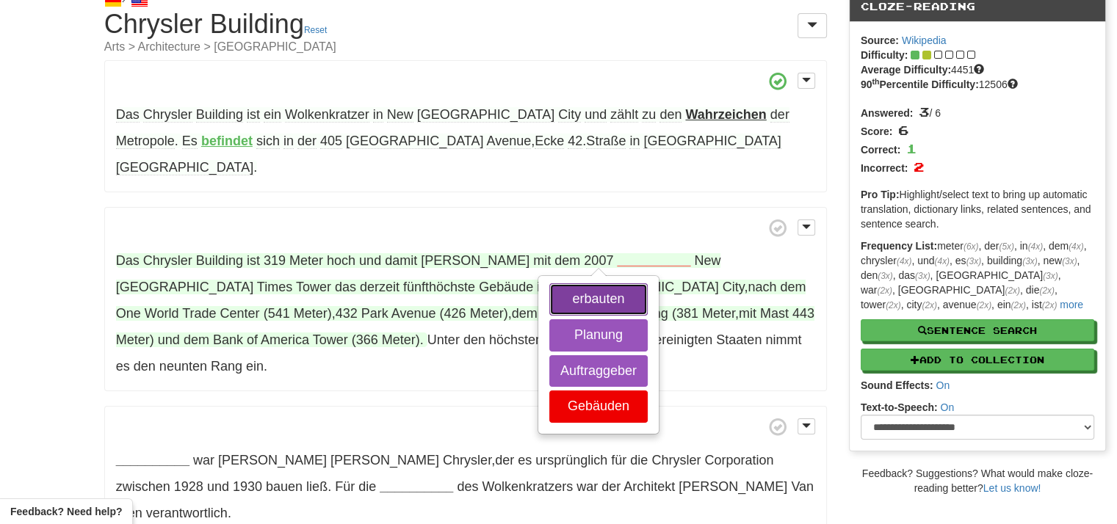
click at [572, 283] on button "erbauten" at bounding box center [598, 299] width 98 height 32
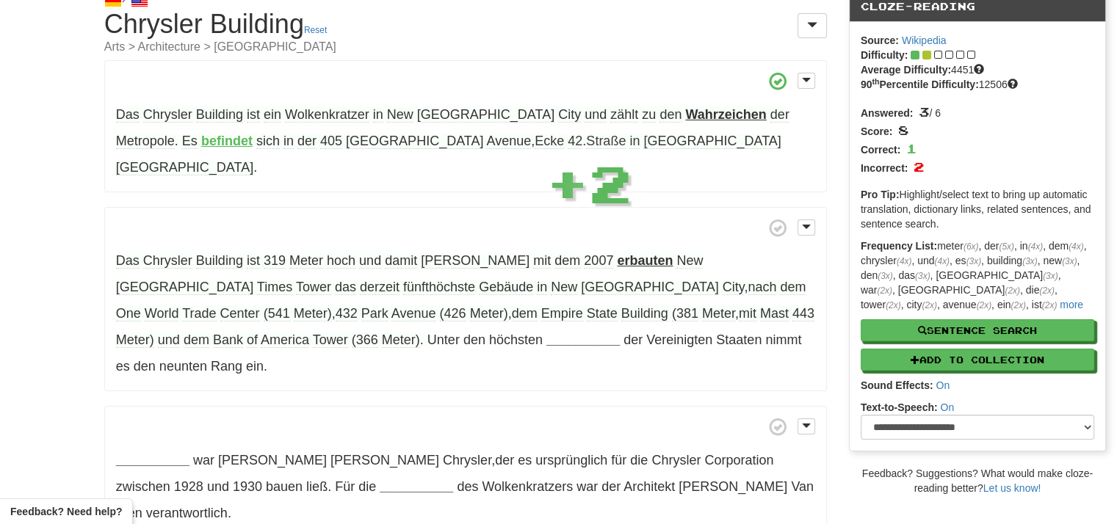
click at [617, 253] on strong "erbauten" at bounding box center [645, 260] width 56 height 15
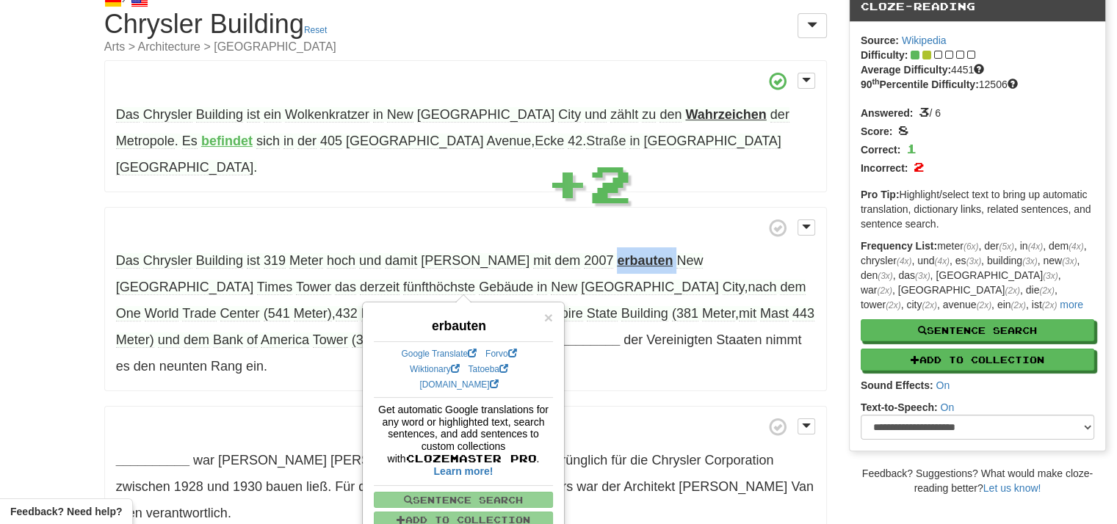
click at [617, 253] on strong "erbauten" at bounding box center [645, 260] width 56 height 15
click at [574, 242] on div at bounding box center [574, 242] width 0 height 0
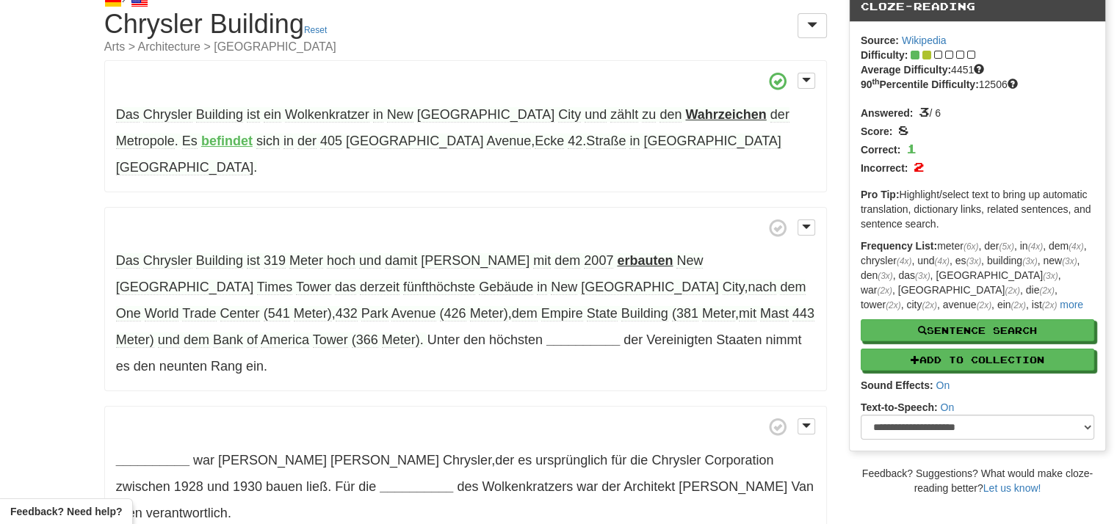
click at [360, 280] on span "derzeit" at bounding box center [380, 287] width 40 height 15
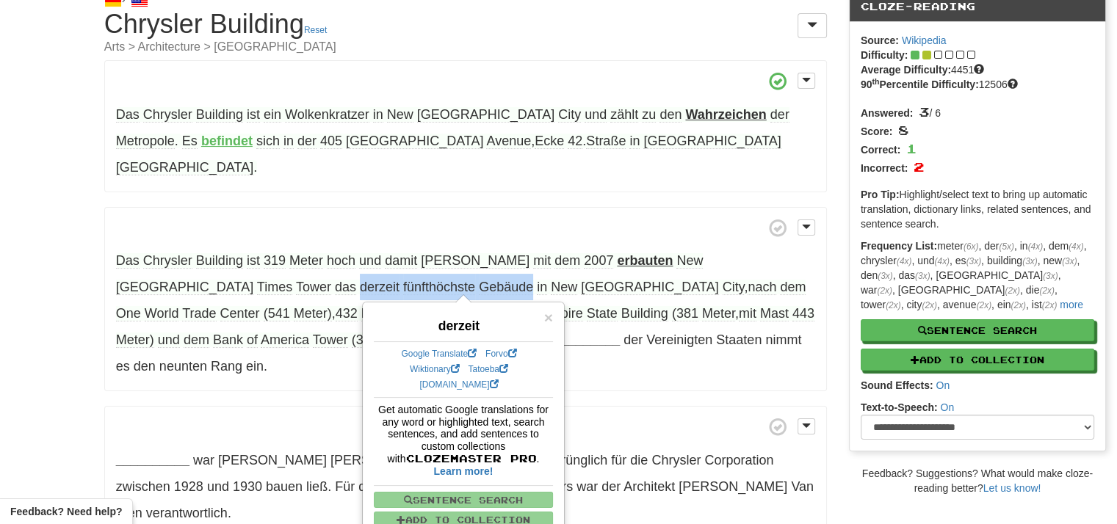
drag, startPoint x: 117, startPoint y: 263, endPoint x: 259, endPoint y: 261, distance: 142.4
click at [259, 261] on span "[GEOGRAPHIC_DATA] das derzeit fünfthöchste Gebäude in [GEOGRAPHIC_DATA] , nach …" at bounding box center [465, 300] width 698 height 95
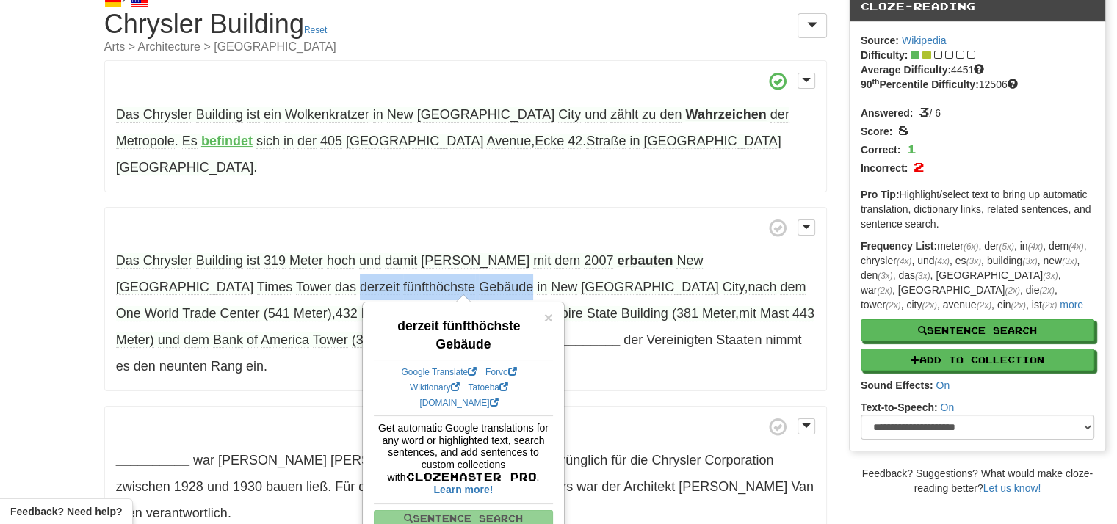
click at [250, 233] on div at bounding box center [250, 233] width 0 height 0
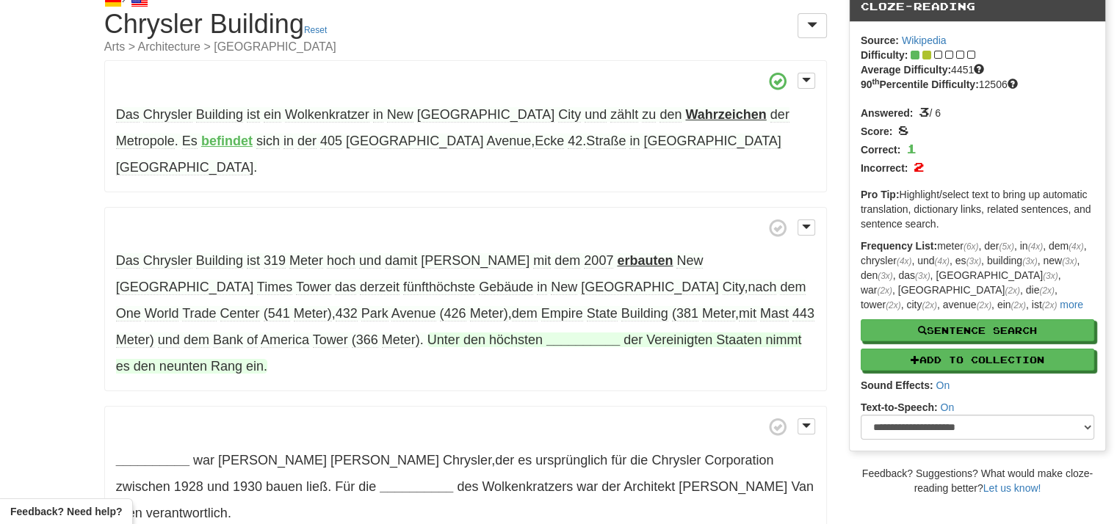
click at [156, 359] on span "den" at bounding box center [145, 366] width 22 height 15
click at [546, 333] on strong "__________" at bounding box center [582, 340] width 73 height 15
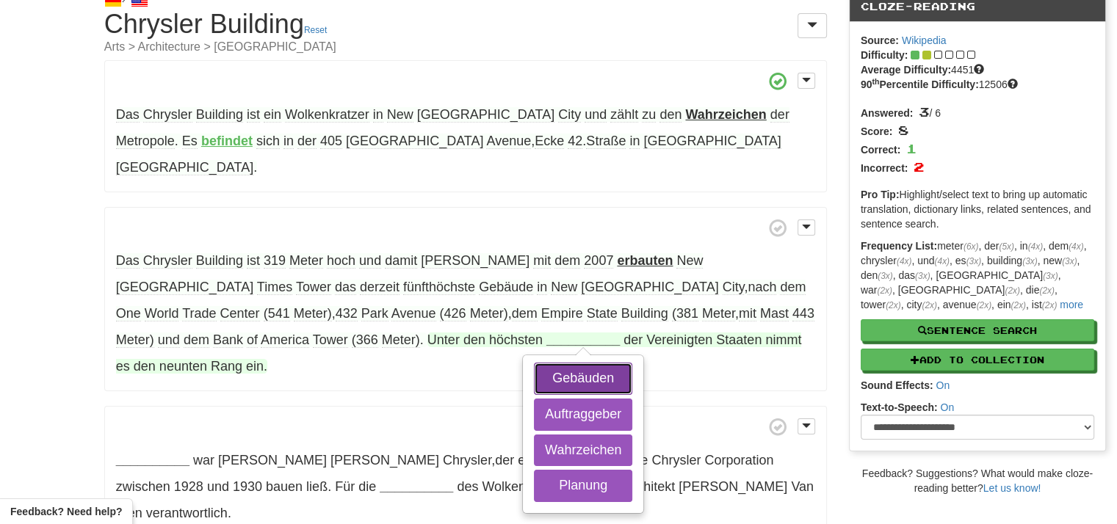
click at [534, 363] on button "Gebäuden" at bounding box center [583, 379] width 98 height 32
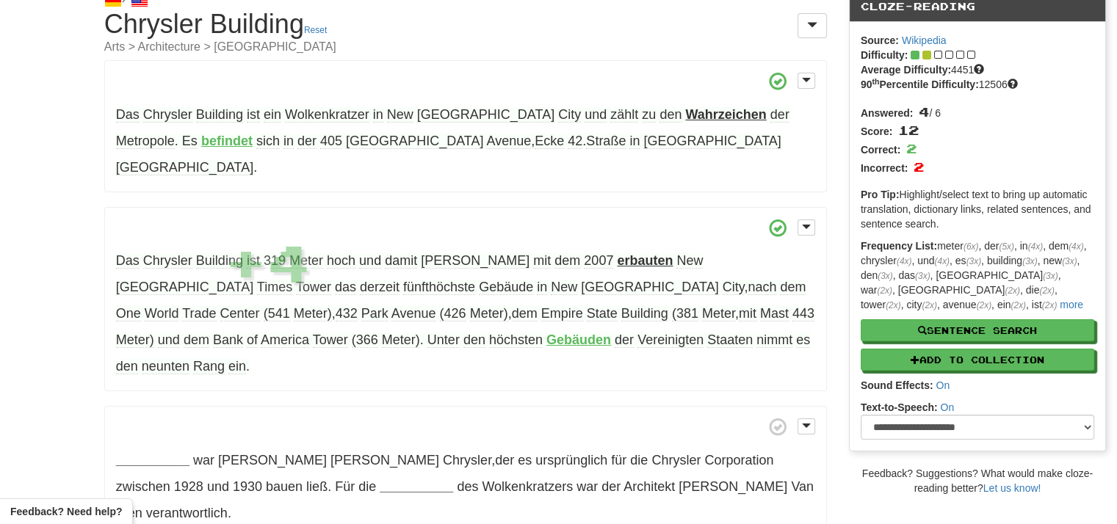
click at [646, 313] on p "Das [GEOGRAPHIC_DATA] ist 319 Meter [PERSON_NAME] und damit [PERSON_NAME] mit d…" at bounding box center [465, 299] width 722 height 185
drag, startPoint x: 646, startPoint y: 313, endPoint x: 454, endPoint y: 307, distance: 192.4
click at [577, 307] on p "Das [GEOGRAPHIC_DATA] ist 319 Meter [PERSON_NAME] und damit [PERSON_NAME] mit d…" at bounding box center [465, 299] width 722 height 185
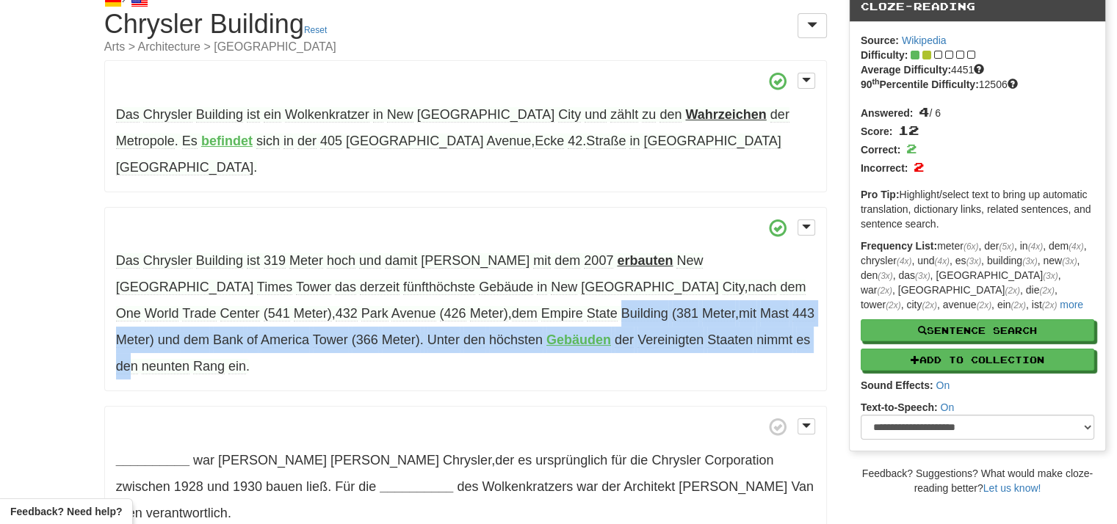
drag, startPoint x: 454, startPoint y: 307, endPoint x: 272, endPoint y: 275, distance: 184.1
click at [272, 275] on p "Das [GEOGRAPHIC_DATA] ist 319 Meter [PERSON_NAME] und damit [PERSON_NAME] mit d…" at bounding box center [465, 299] width 722 height 185
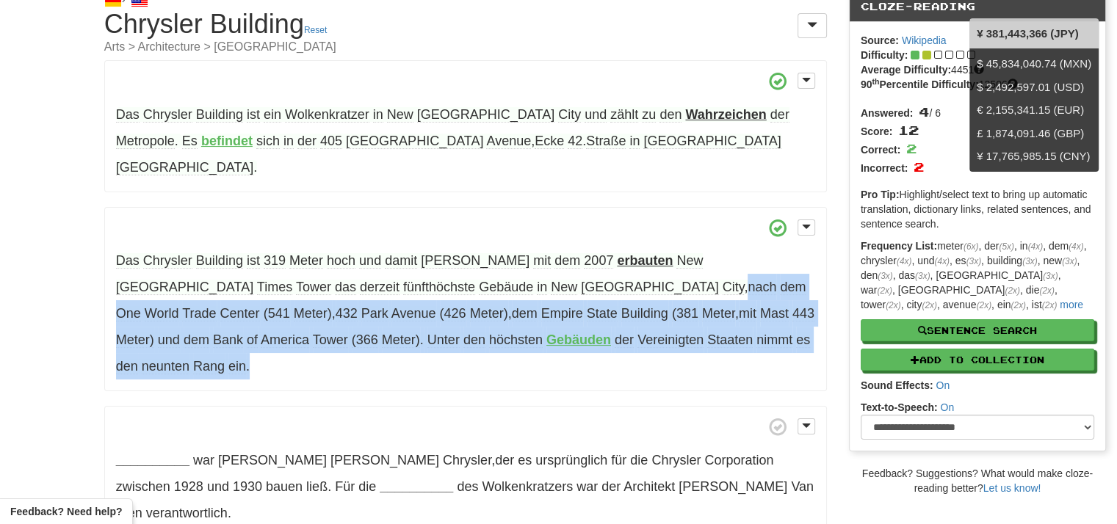
drag, startPoint x: 397, startPoint y: 250, endPoint x: 643, endPoint y: 322, distance: 256.0
click at [643, 322] on p "Das [GEOGRAPHIC_DATA] ist 319 Meter [PERSON_NAME] und damit [PERSON_NAME] mit d…" at bounding box center [465, 299] width 722 height 185
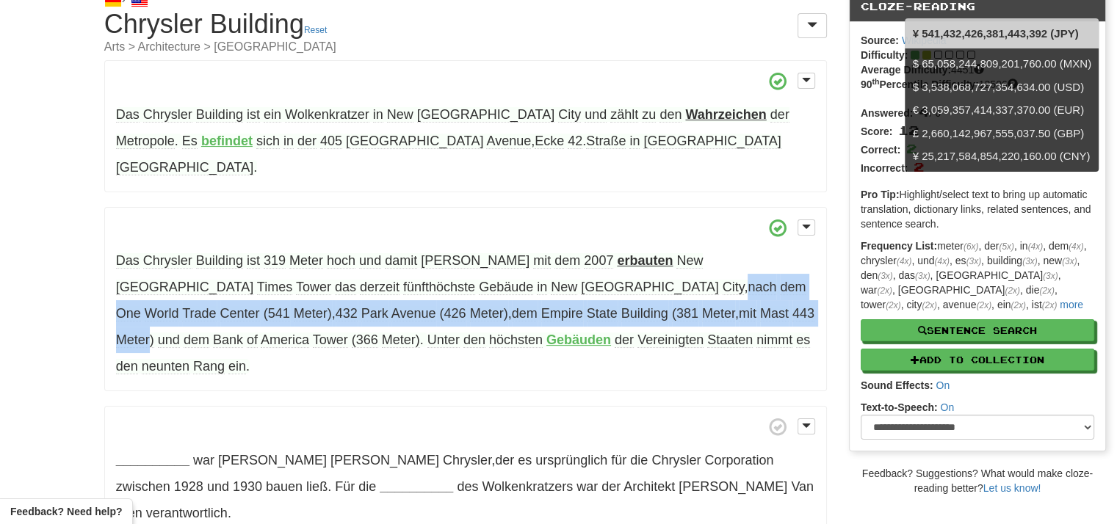
drag, startPoint x: 393, startPoint y: 255, endPoint x: 506, endPoint y: 285, distance: 117.0
click at [506, 285] on span "[GEOGRAPHIC_DATA] das derzeit fünfthöchste Gebäude in [GEOGRAPHIC_DATA] , nach …" at bounding box center [465, 300] width 698 height 95
click at [496, 296] on div at bounding box center [496, 296] width 0 height 0
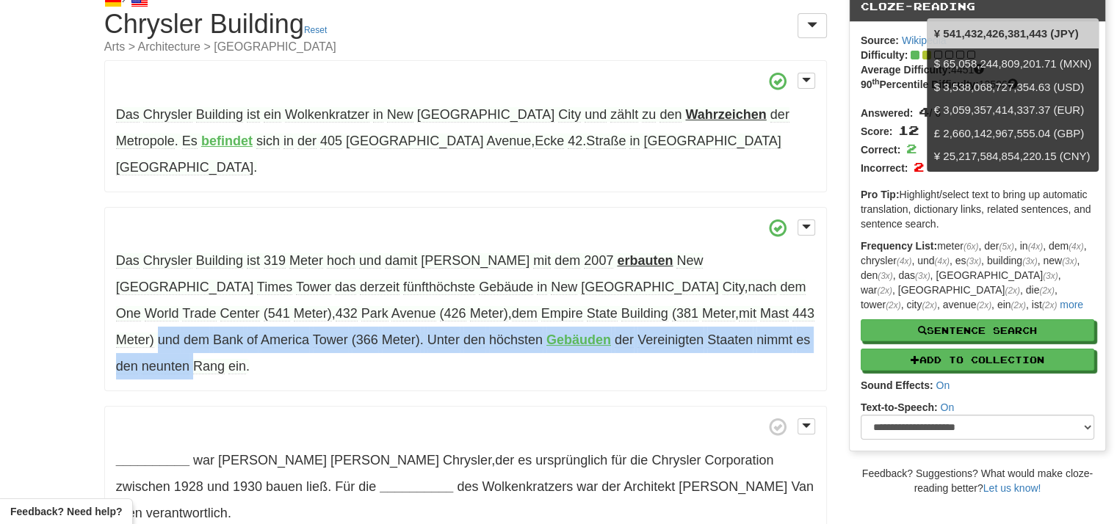
drag, startPoint x: 514, startPoint y: 288, endPoint x: 581, endPoint y: 302, distance: 69.0
click at [581, 302] on p "Das [GEOGRAPHIC_DATA] ist 319 Meter [PERSON_NAME] und damit [PERSON_NAME] mit d…" at bounding box center [465, 299] width 722 height 185
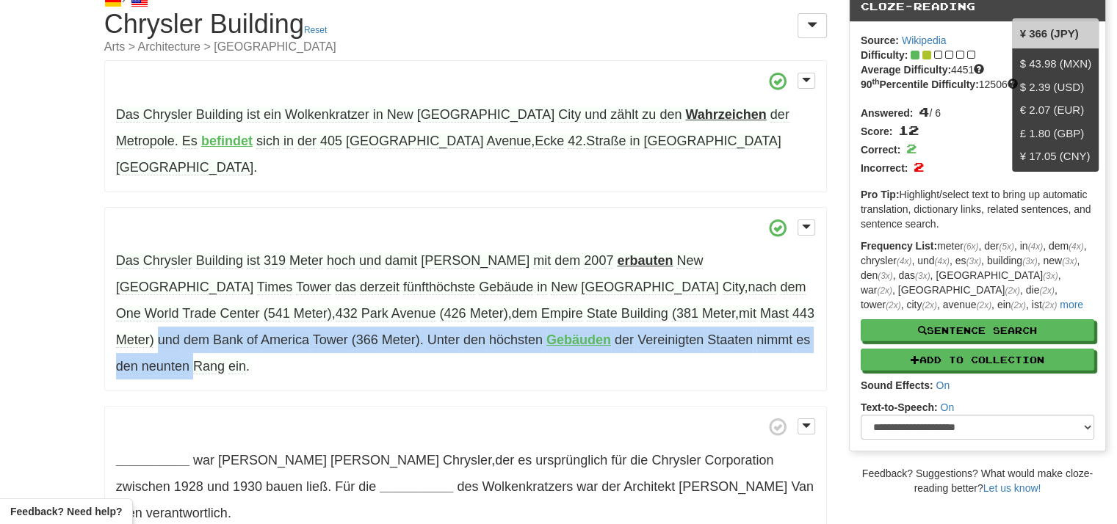
click at [427, 333] on span "Unter" at bounding box center [443, 340] width 32 height 15
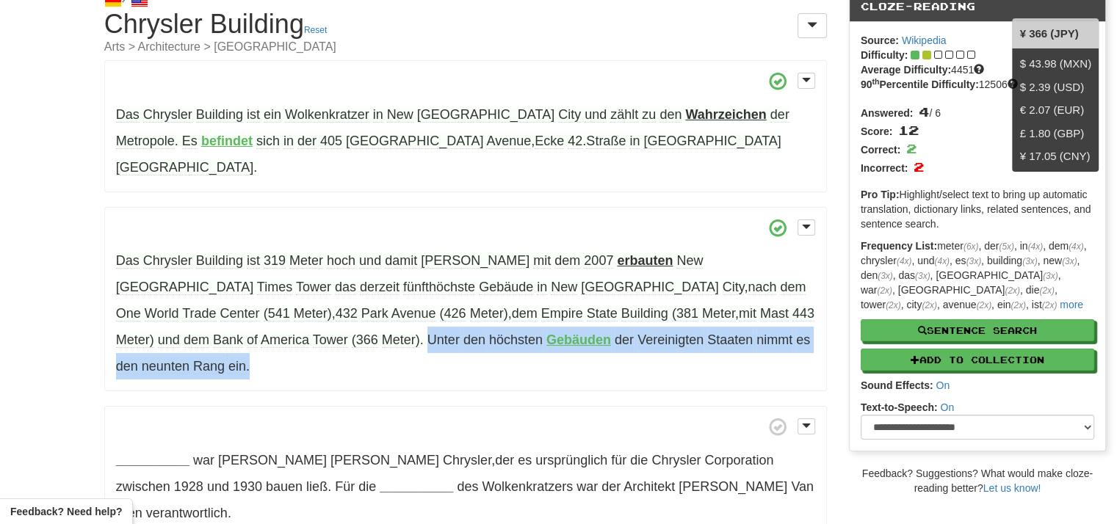
drag, startPoint x: 113, startPoint y: 312, endPoint x: 637, endPoint y: 313, distance: 524.2
click at [637, 313] on p "Das [GEOGRAPHIC_DATA] ist 319 Meter [PERSON_NAME] und damit [PERSON_NAME] mit d…" at bounding box center [465, 299] width 722 height 185
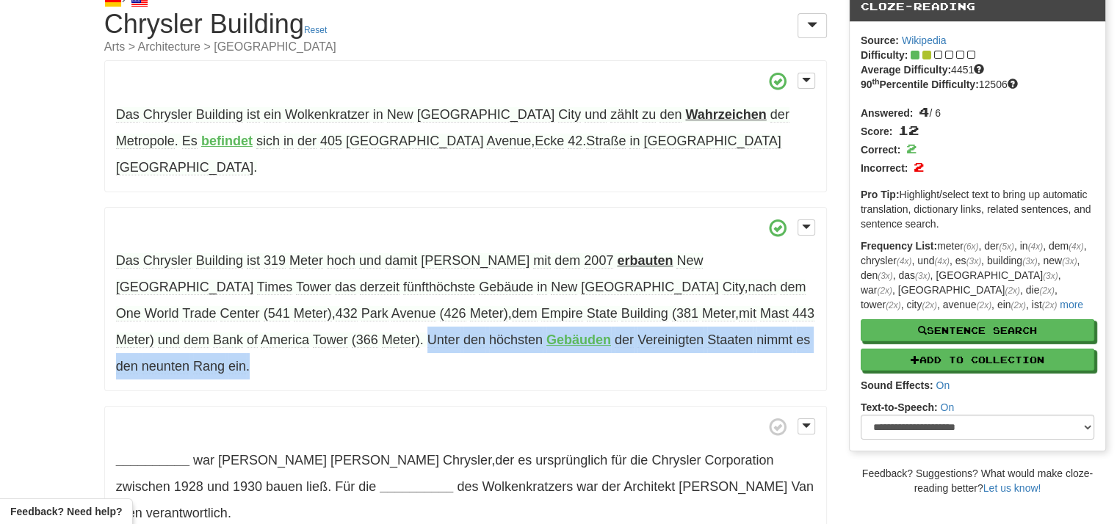
click at [628, 286] on div at bounding box center [628, 286] width 0 height 0
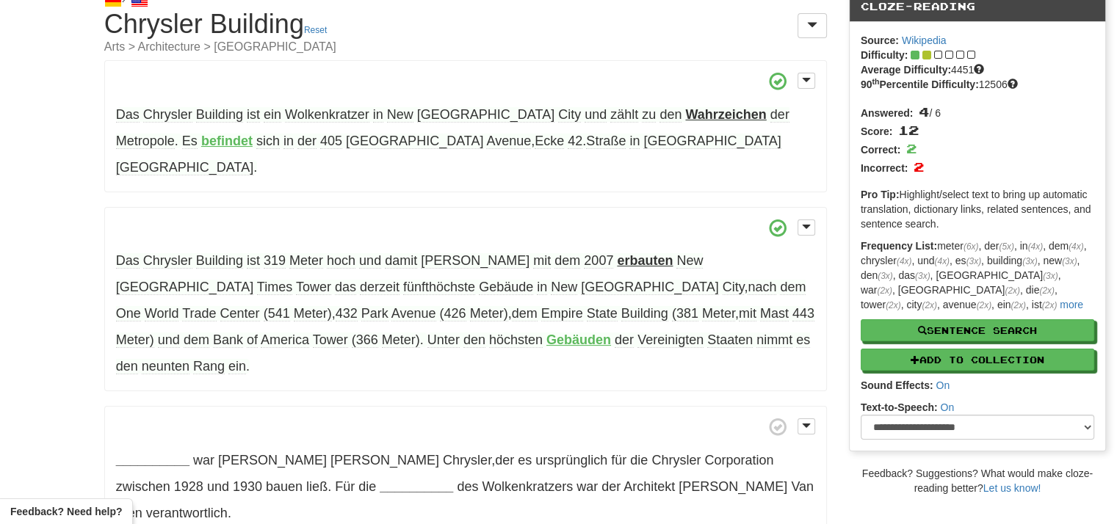
click at [509, 406] on p "__________ war [PERSON_NAME] , der es ursprünglich für die Chrysler Corporation…" at bounding box center [465, 472] width 722 height 132
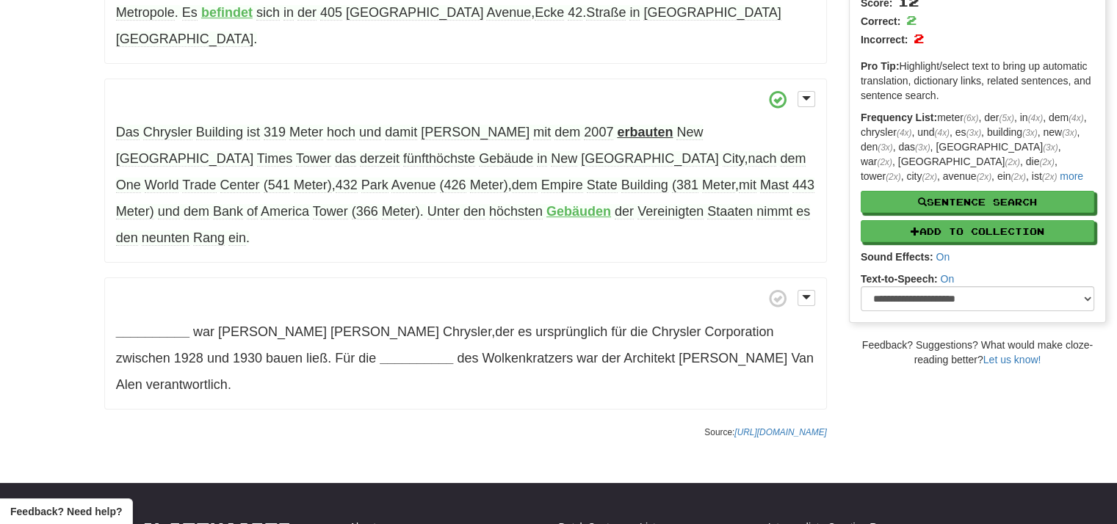
scroll to position [192, 0]
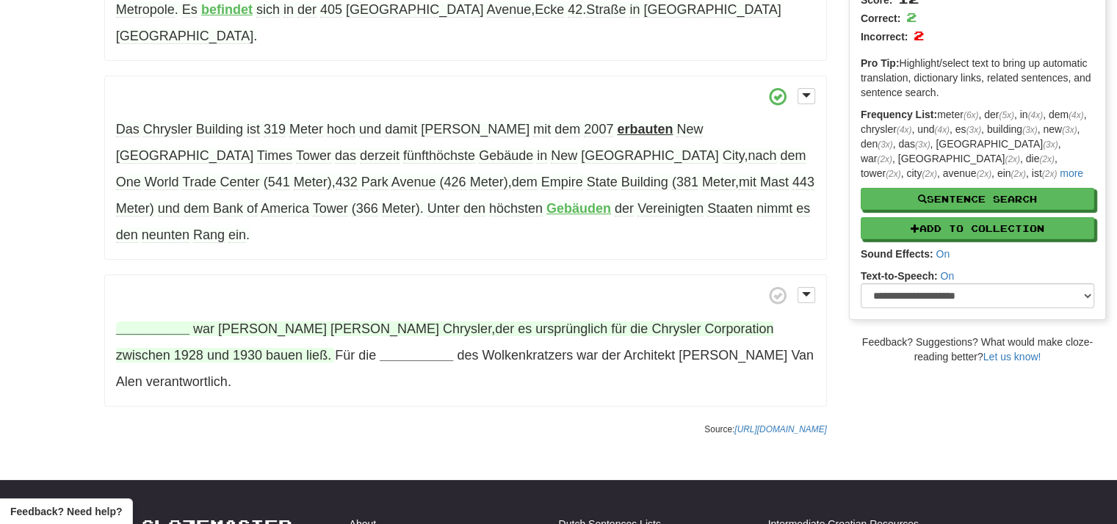
click at [160, 322] on strong "__________" at bounding box center [152, 329] width 73 height 15
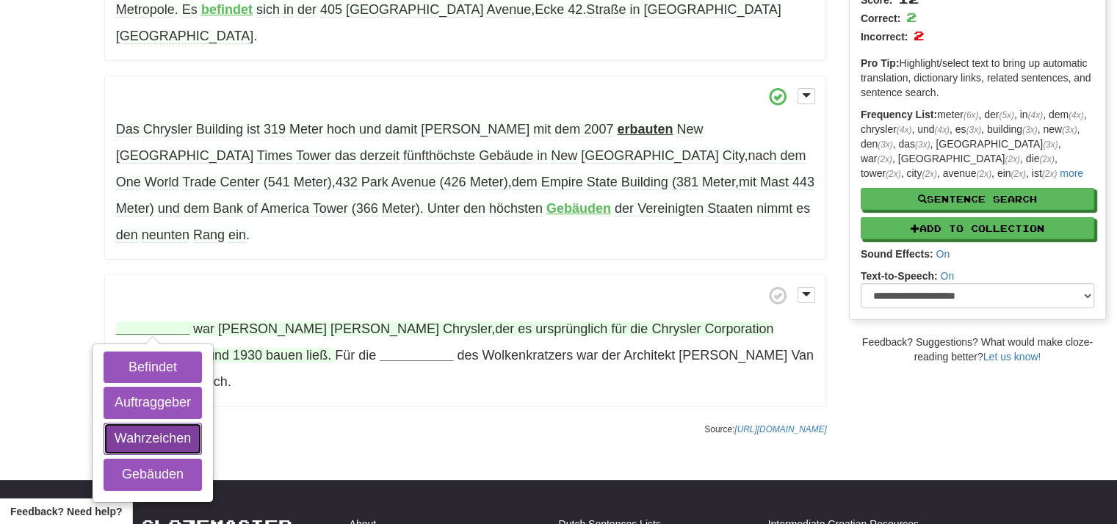
click at [148, 423] on button "Wahrzeichen" at bounding box center [153, 439] width 98 height 32
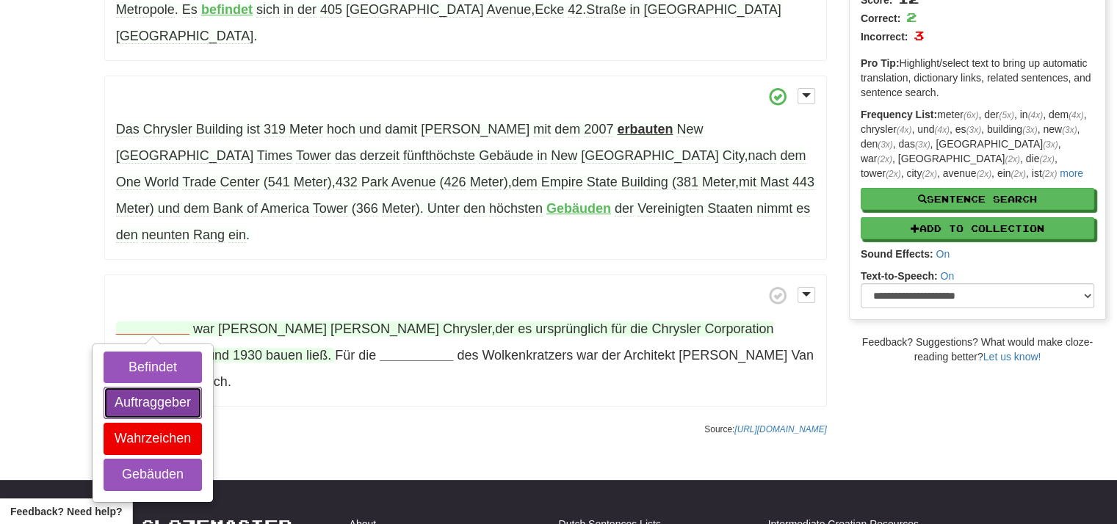
click at [143, 387] on button "Auftraggeber" at bounding box center [153, 403] width 98 height 32
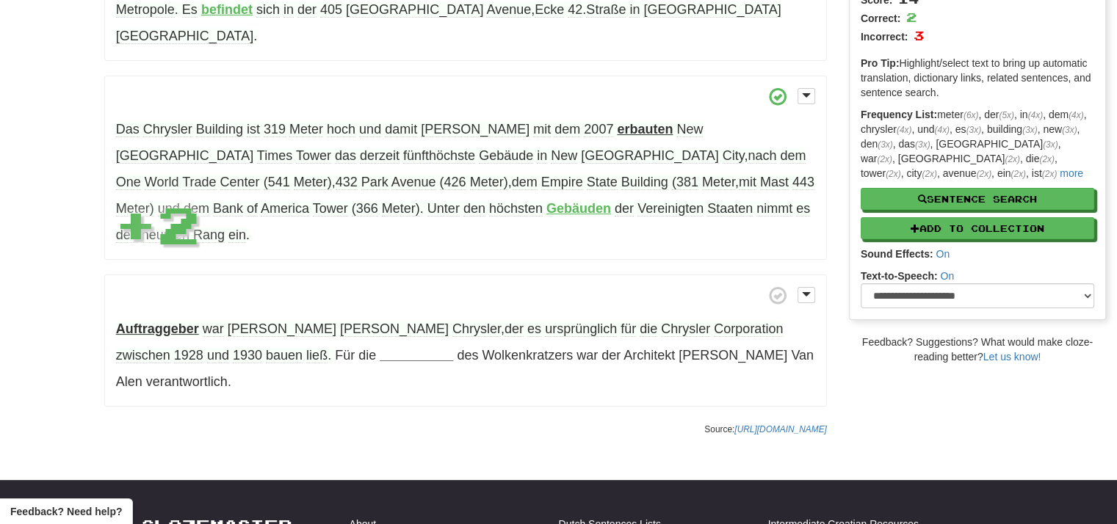
click at [148, 322] on strong "Auftraggeber" at bounding box center [157, 329] width 83 height 15
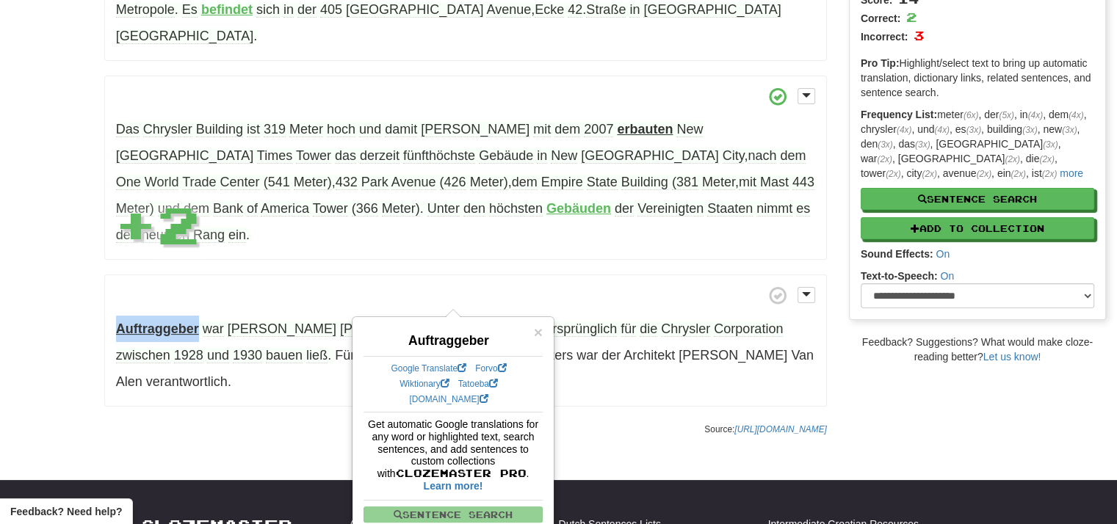
click at [148, 322] on strong "Auftraggeber" at bounding box center [157, 329] width 83 height 15
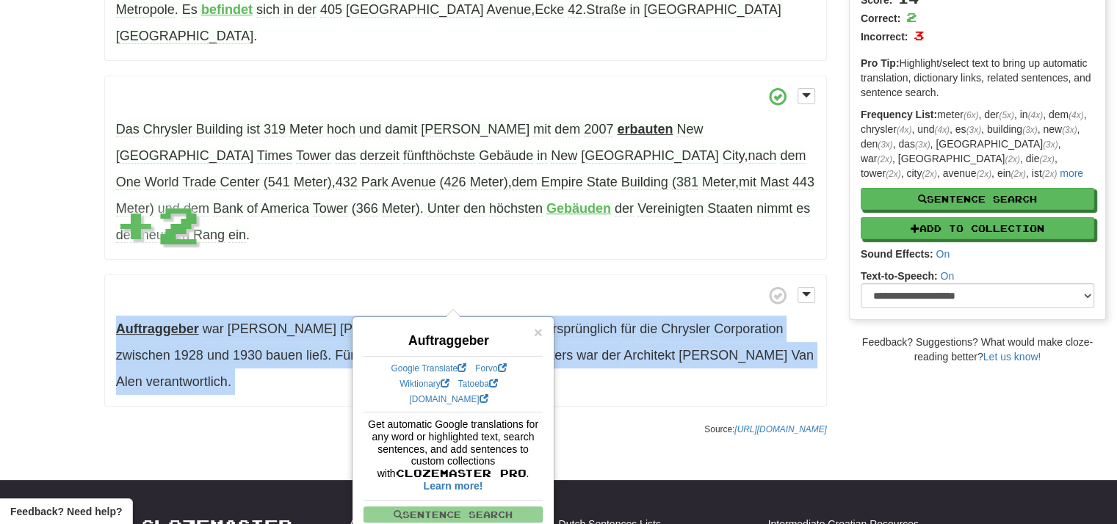
click at [148, 322] on strong "Auftraggeber" at bounding box center [157, 329] width 83 height 15
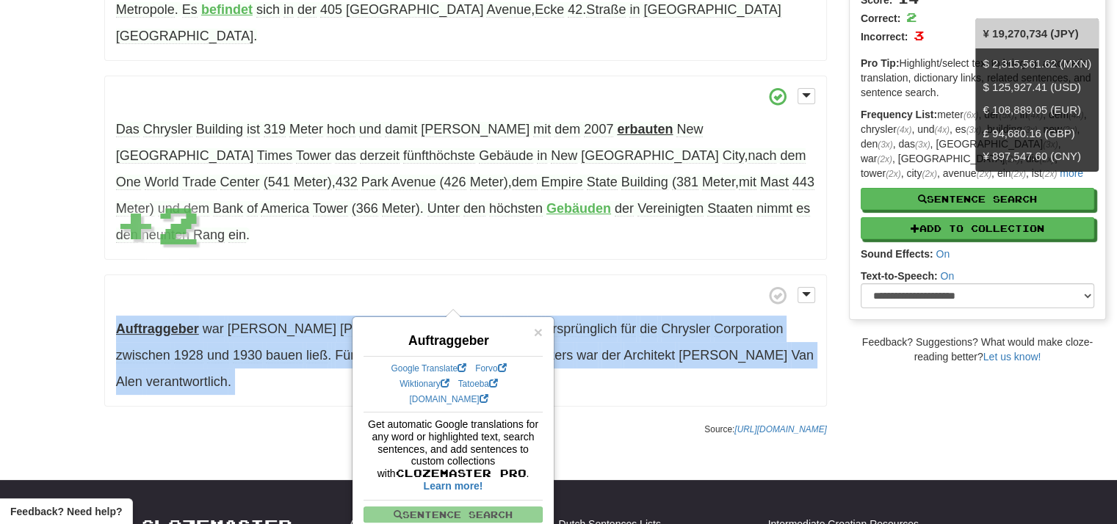
click at [152, 322] on strong "Auftraggeber" at bounding box center [157, 329] width 83 height 15
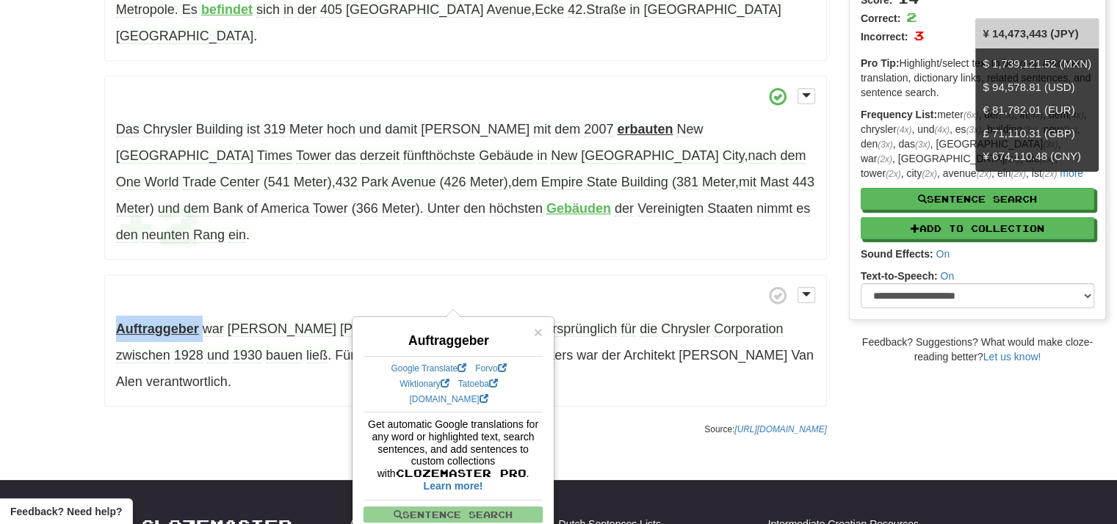
click at [152, 322] on strong "Auftraggeber" at bounding box center [157, 329] width 83 height 15
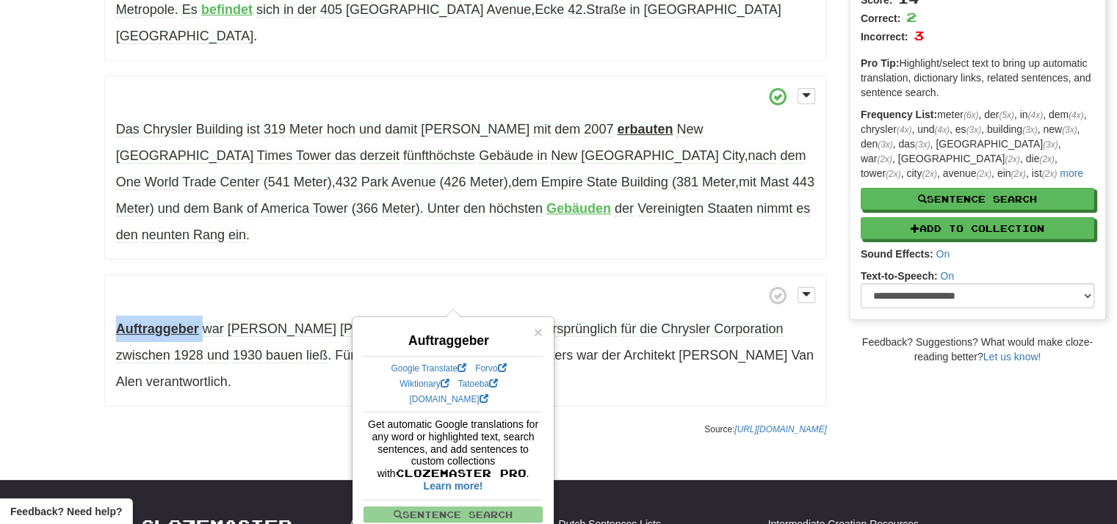
click at [142, 247] on div at bounding box center [142, 247] width 0 height 0
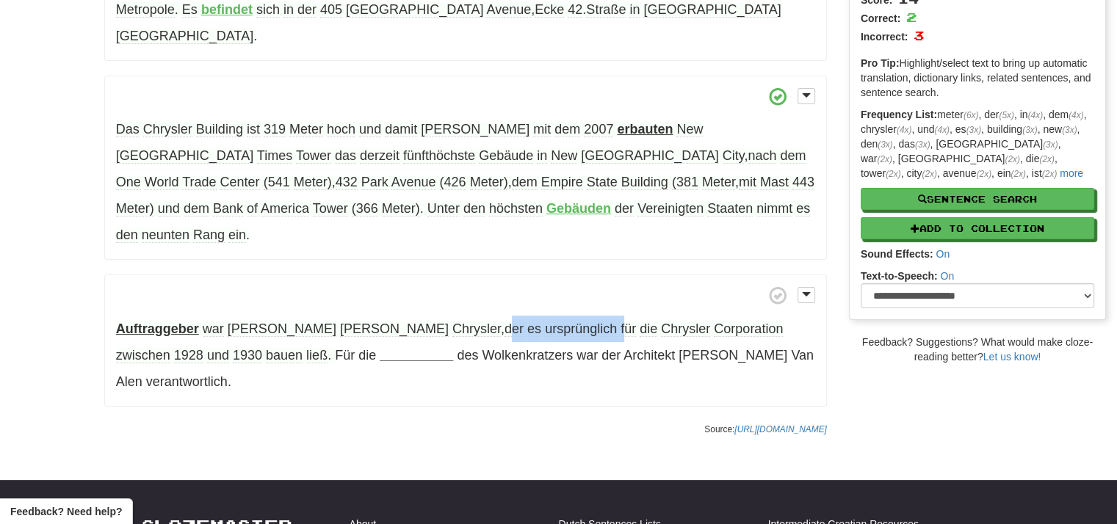
drag, startPoint x: 370, startPoint y: 275, endPoint x: 482, endPoint y: 275, distance: 111.6
click at [482, 322] on span "war [PERSON_NAME] , der es ursprünglich für die Chrysler Corporation zwischen 1…" at bounding box center [449, 343] width 667 height 42
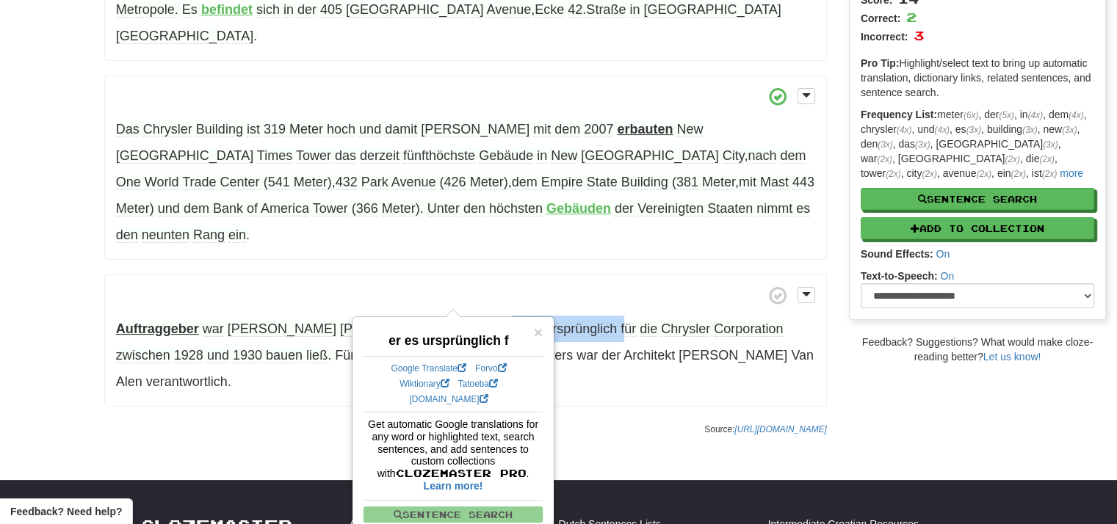
click at [545, 322] on span "ursprünglich" at bounding box center [581, 329] width 72 height 15
click at [435, 247] on div at bounding box center [435, 247] width 0 height 0
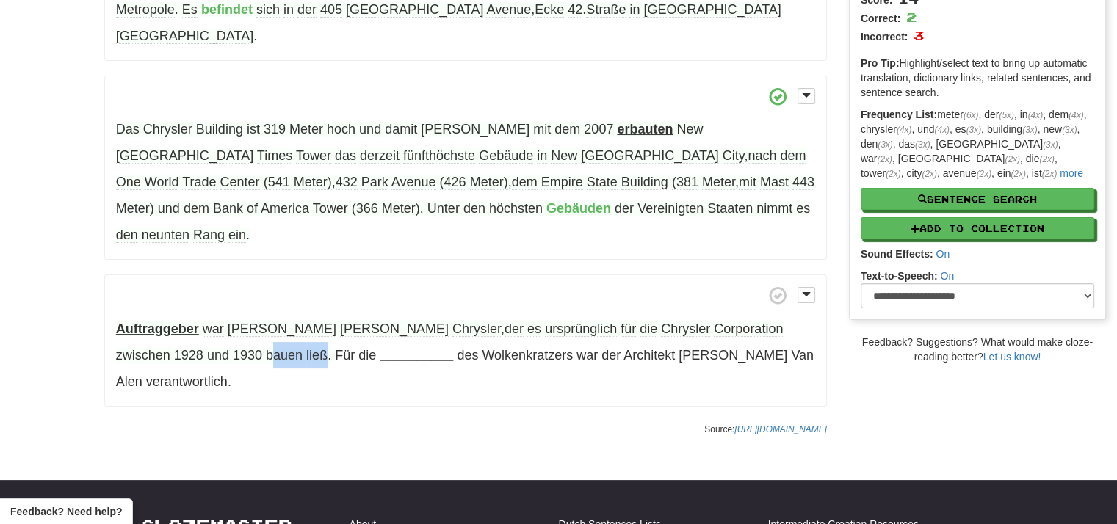
drag, startPoint x: 120, startPoint y: 302, endPoint x: 176, endPoint y: 303, distance: 55.8
click at [176, 322] on span "war [PERSON_NAME] , der es ursprünglich für die Chrysler Corporation zwischen 1…" at bounding box center [449, 343] width 667 height 42
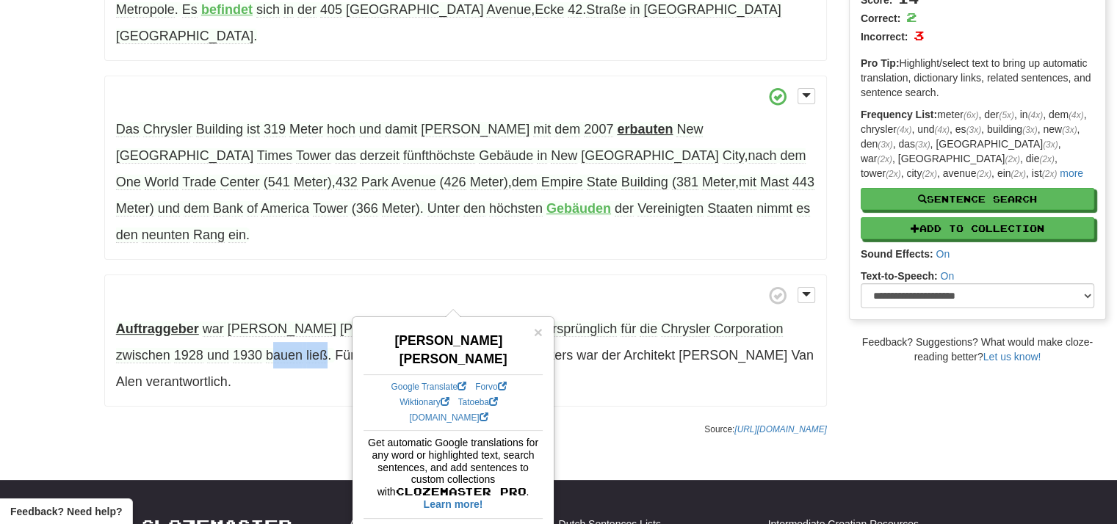
click at [306, 348] on span "ließ" at bounding box center [316, 355] width 21 height 15
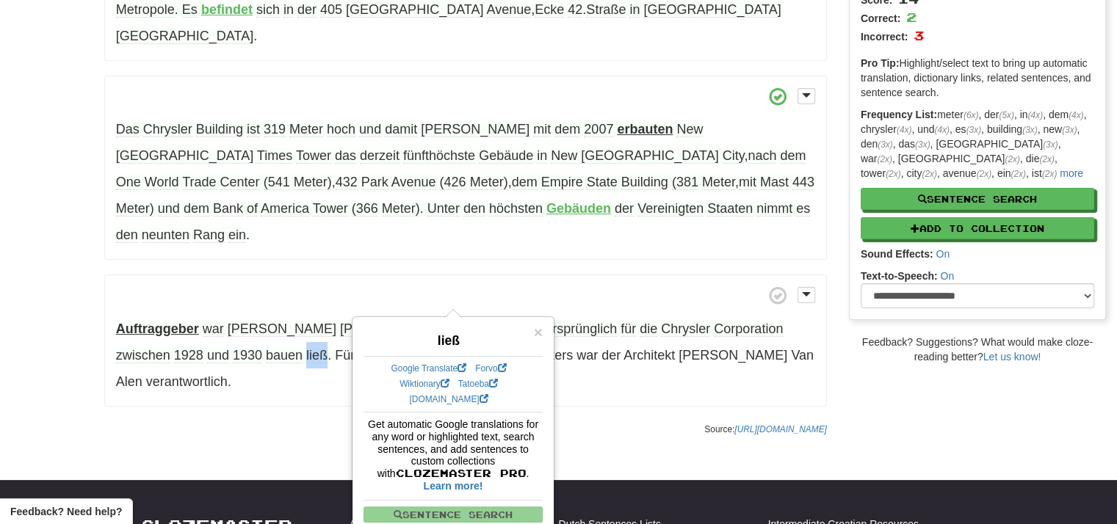
click at [306, 348] on span "ließ" at bounding box center [316, 355] width 21 height 15
click at [162, 310] on div at bounding box center [162, 310] width 0 height 0
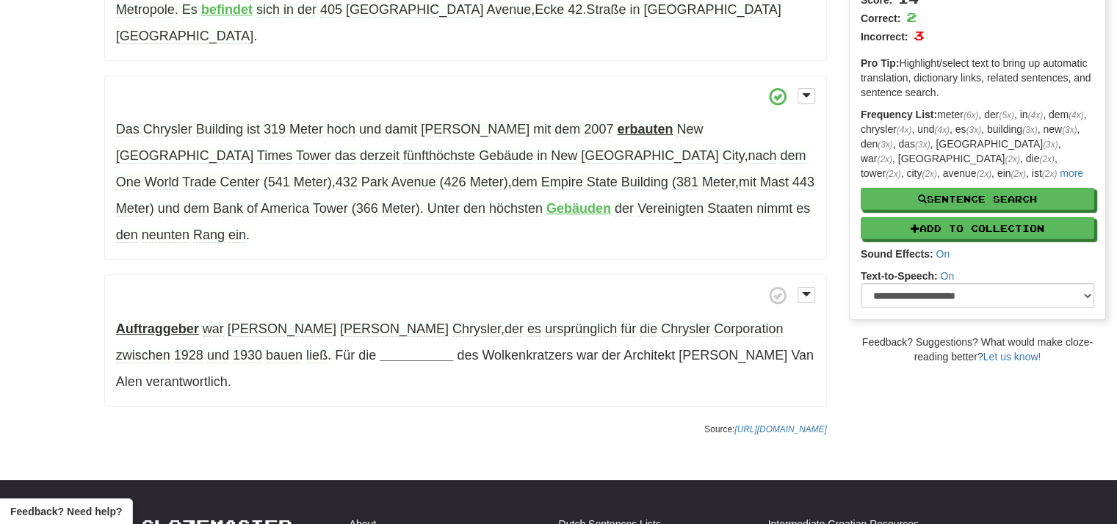
click at [190, 331] on div "/ Cloze-[GEOGRAPHIC_DATA] Chrysler Building Reset Arts > Architecture > [GEOGRA…" at bounding box center [465, 144] width 744 height 598
click at [380, 348] on strong "__________" at bounding box center [416, 355] width 73 height 15
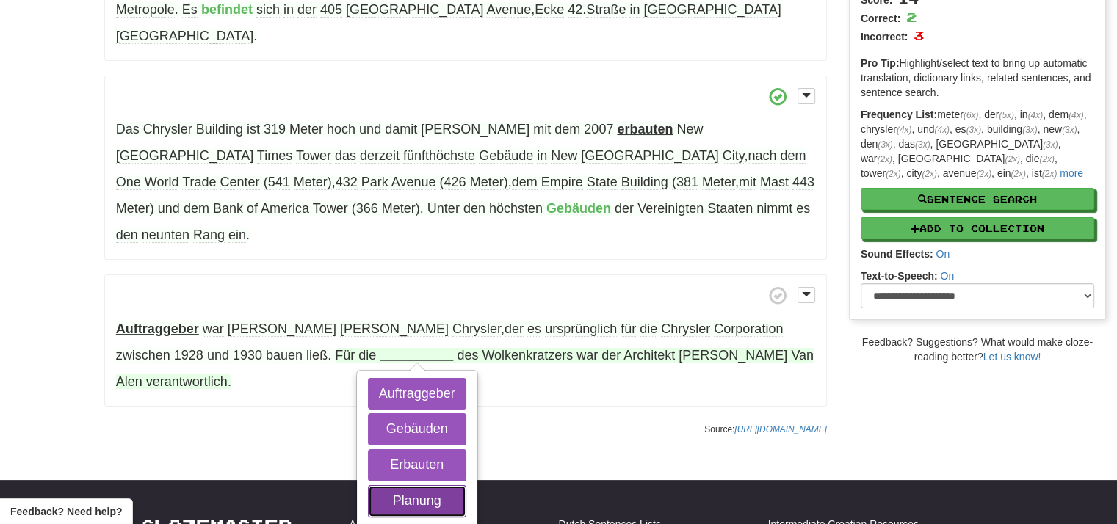
click at [368, 485] on button "Planung" at bounding box center [417, 501] width 98 height 32
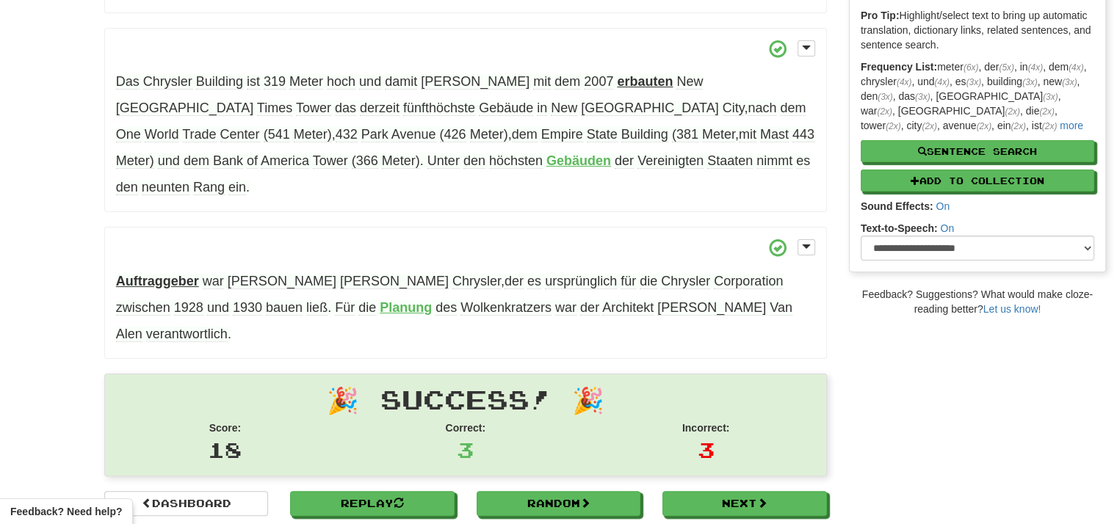
scroll to position [241, 0]
